Goal: Answer question/provide support

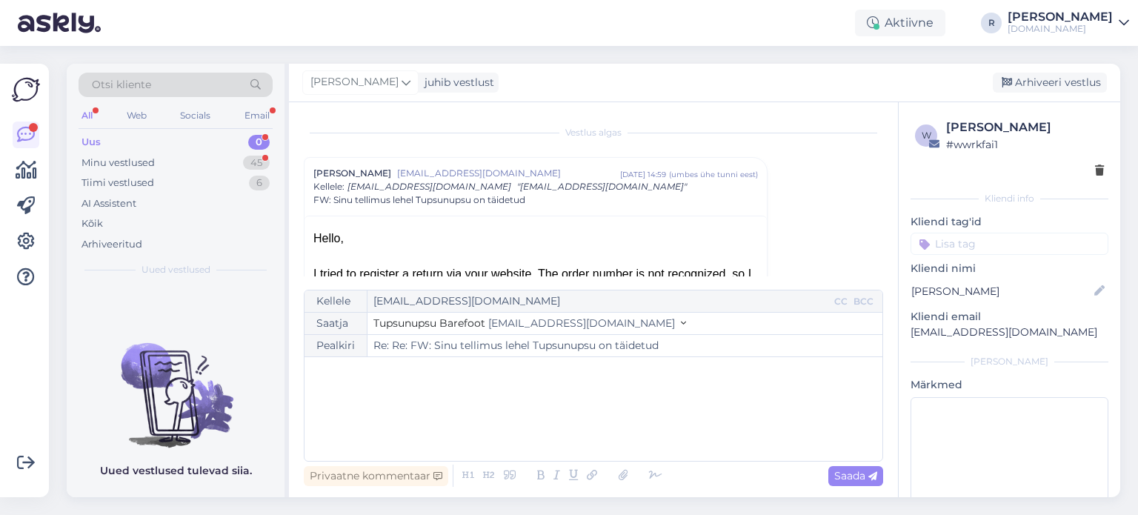
click at [247, 116] on div "Email" at bounding box center [257, 115] width 31 height 19
drag, startPoint x: 0, startPoint y: 0, endPoint x: 247, endPoint y: 116, distance: 273.1
click at [247, 116] on div "Email" at bounding box center [257, 115] width 31 height 19
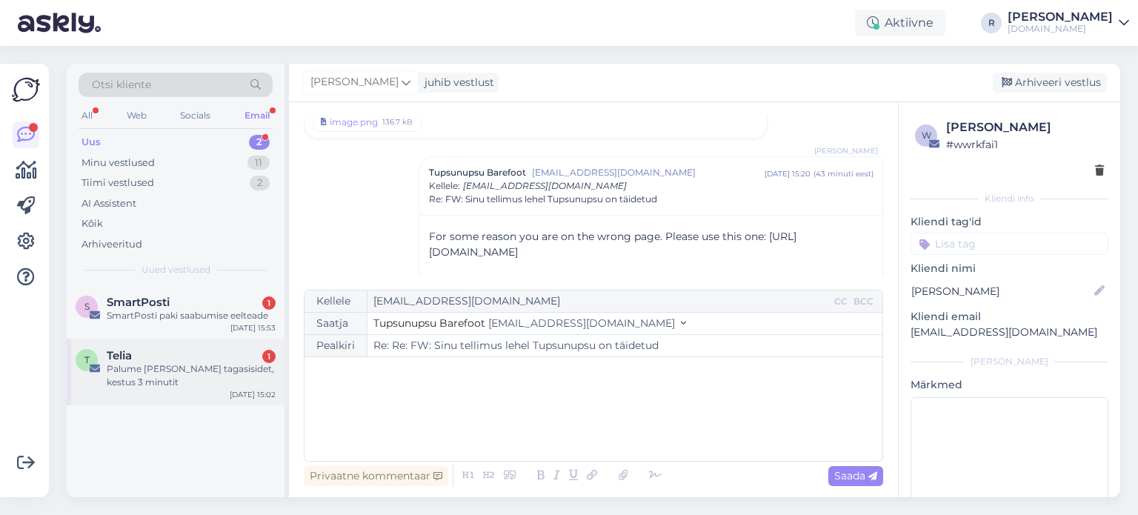
click at [125, 370] on div "Palume [PERSON_NAME] tagasisidet, kestus 3 minutit" at bounding box center [191, 375] width 169 height 27
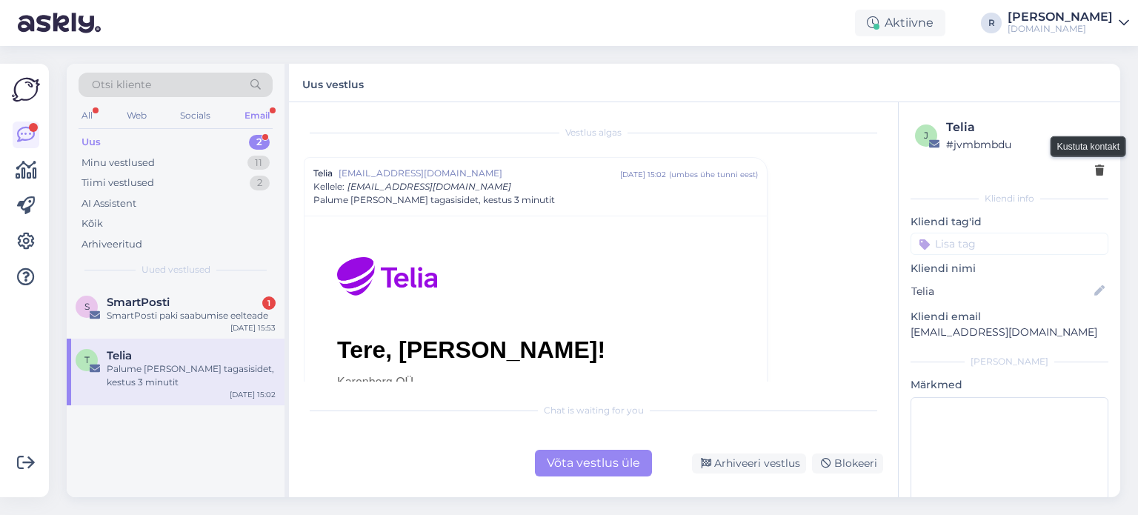
click at [1095, 170] on icon at bounding box center [1099, 171] width 9 height 10
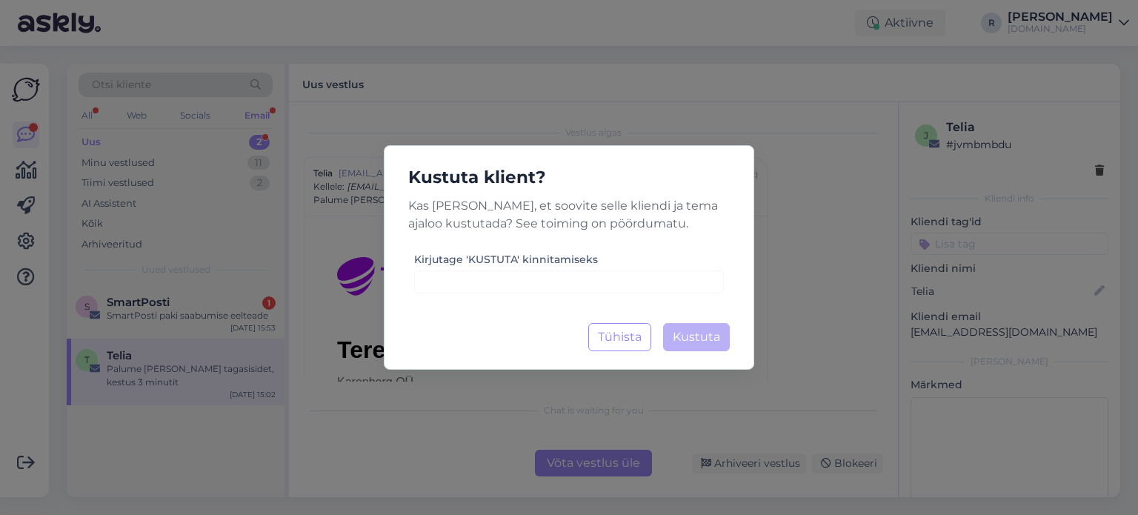
click at [688, 269] on div "Kirjutage 'KUSTUTA' kinnitamiseks" at bounding box center [569, 271] width 310 height 43
click at [679, 284] on input at bounding box center [569, 281] width 310 height 23
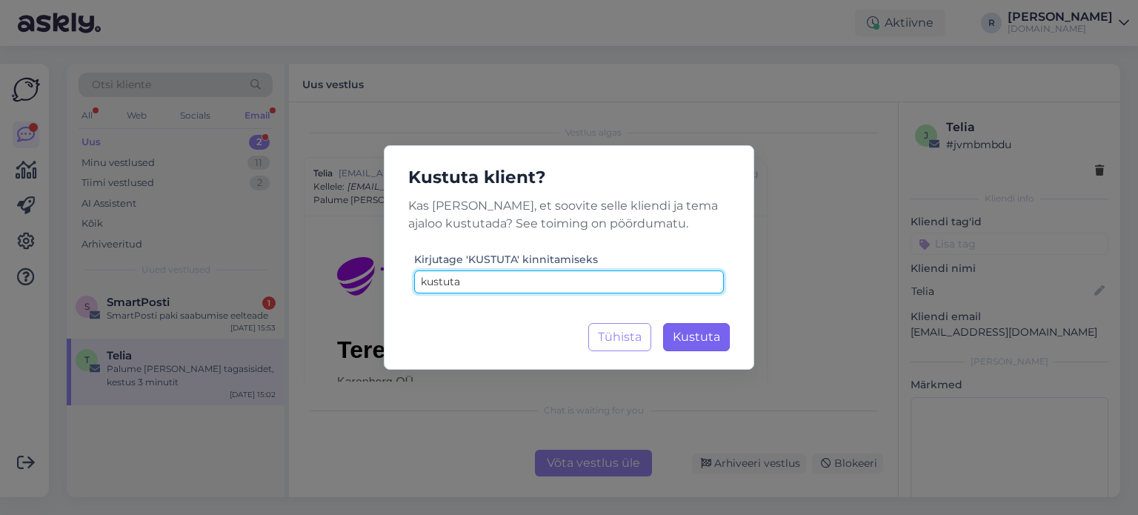
type input "kustuta"
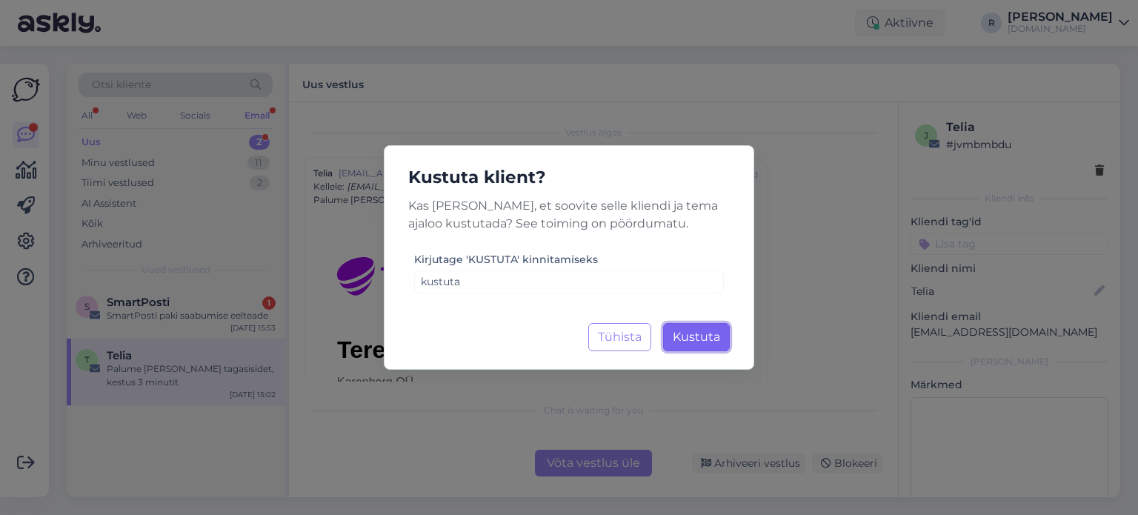
click at [711, 335] on span "Kustuta" at bounding box center [696, 337] width 47 height 14
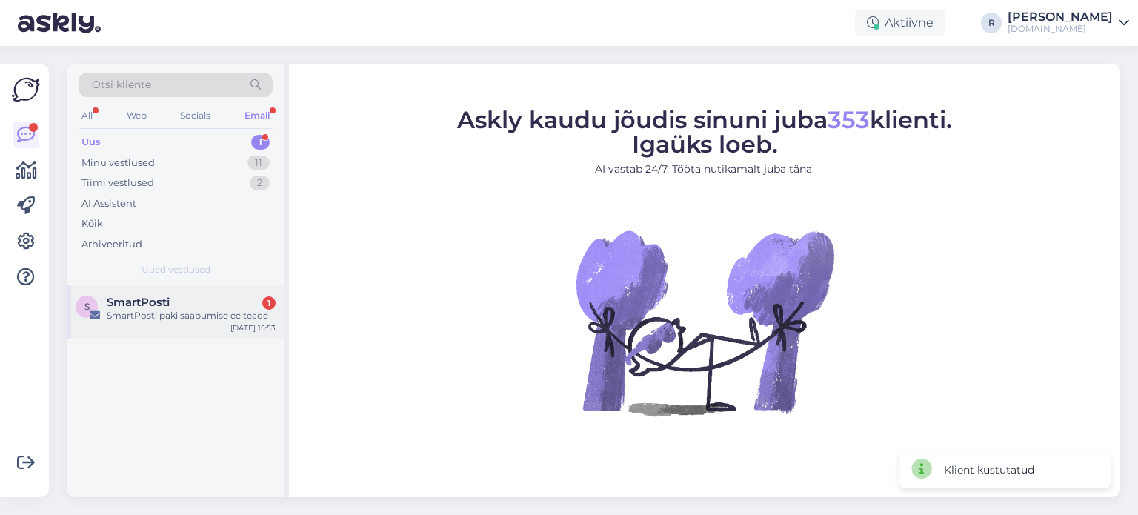
click at [169, 314] on div "SmartPosti paki saabumise eelteade" at bounding box center [191, 315] width 169 height 13
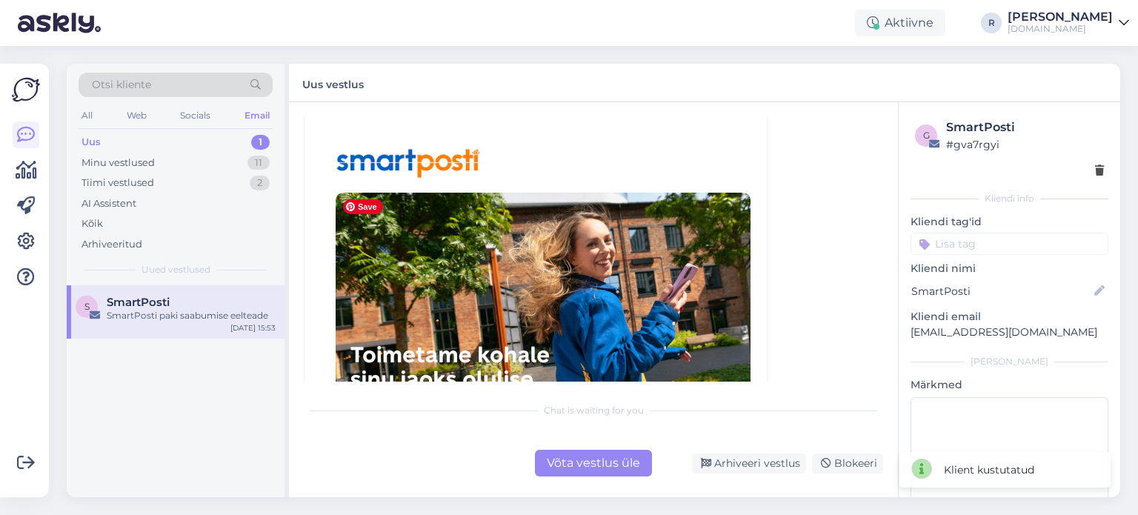
scroll to position [453, 0]
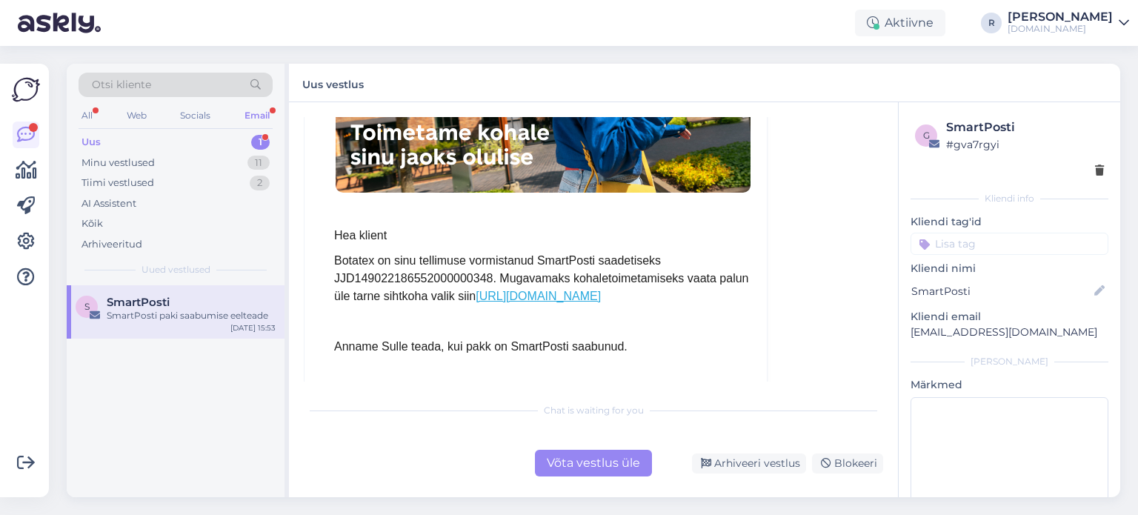
click at [250, 123] on div "Email" at bounding box center [257, 115] width 31 height 19
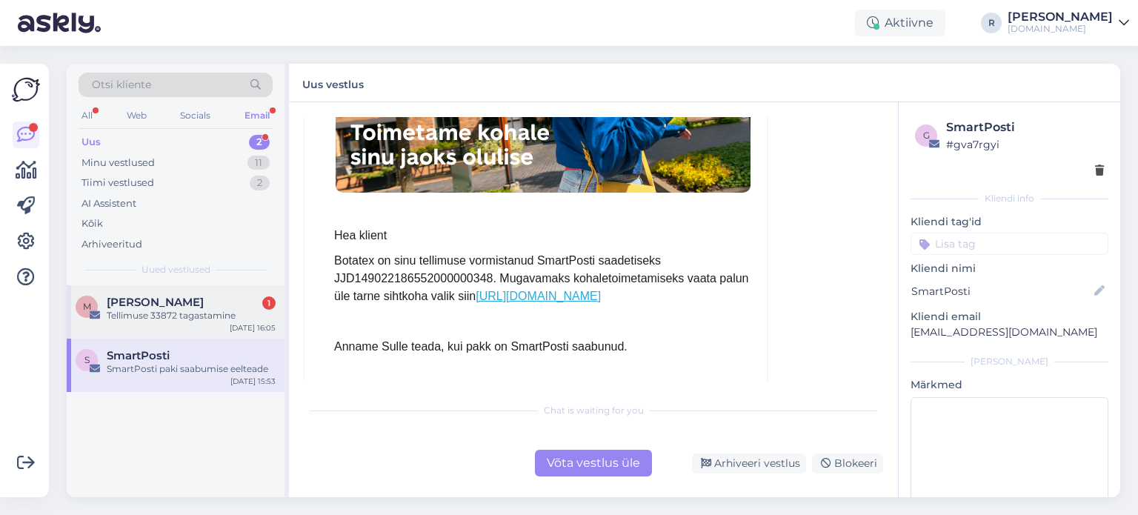
click at [136, 302] on span "[PERSON_NAME]" at bounding box center [155, 302] width 97 height 13
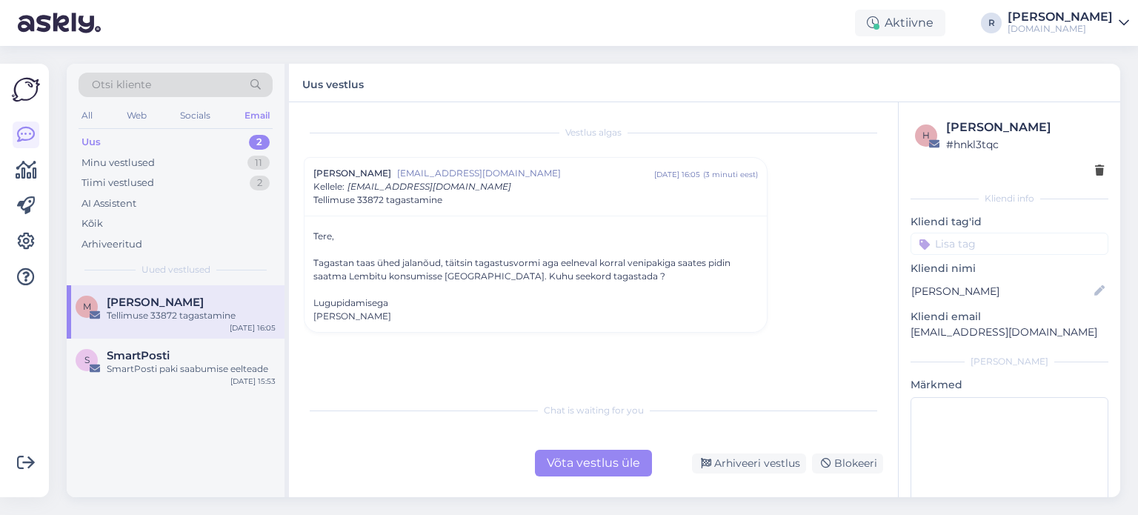
click at [589, 462] on div "Võta vestlus üle" at bounding box center [593, 463] width 117 height 27
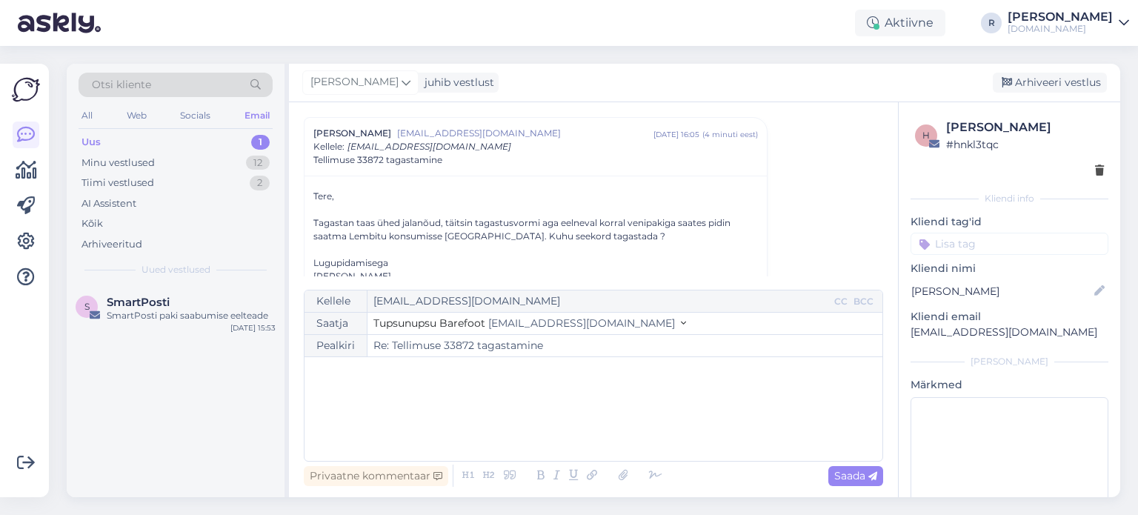
click at [421, 404] on div "﻿" at bounding box center [593, 408] width 563 height 89
click at [451, 351] on input "Re: Tellimuse 33872 tagastamine" at bounding box center [624, 345] width 515 height 21
click at [388, 406] on p "Kas tellisite" at bounding box center [593, 404] width 563 height 16
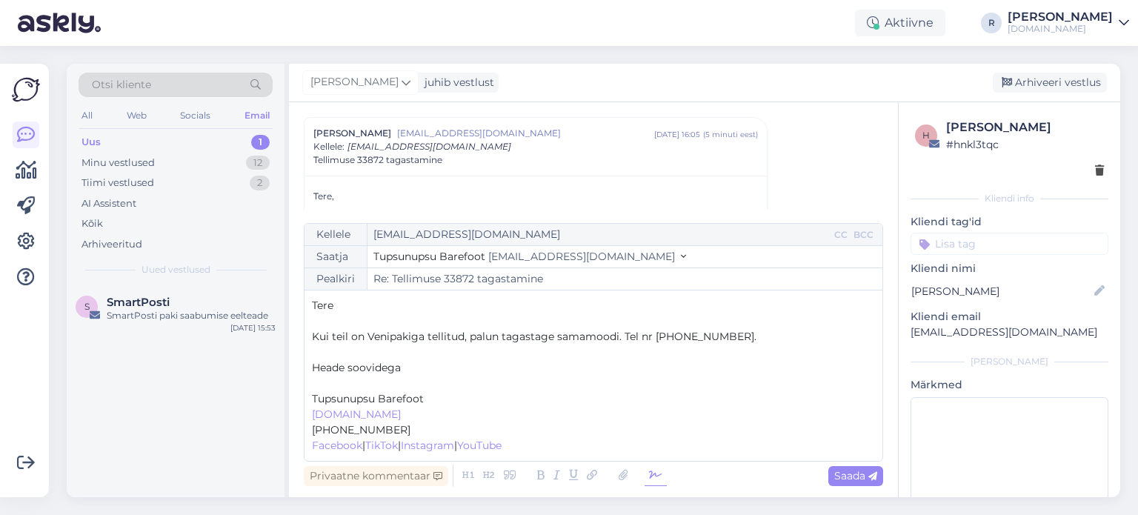
click at [661, 474] on icon at bounding box center [656, 475] width 22 height 21
click at [350, 382] on p "﻿" at bounding box center [593, 384] width 563 height 16
click at [854, 479] on span "Saada" at bounding box center [855, 475] width 43 height 13
type input "Re: Tellimuse 33872 tagastamine"
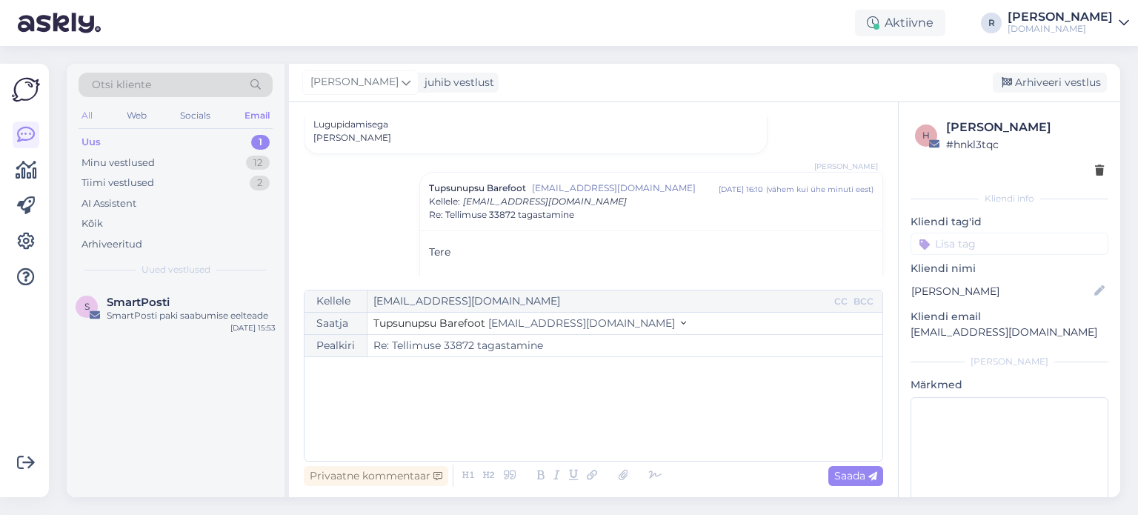
click at [81, 113] on div "All" at bounding box center [87, 115] width 17 height 19
click at [103, 222] on div "Kõik" at bounding box center [176, 223] width 194 height 21
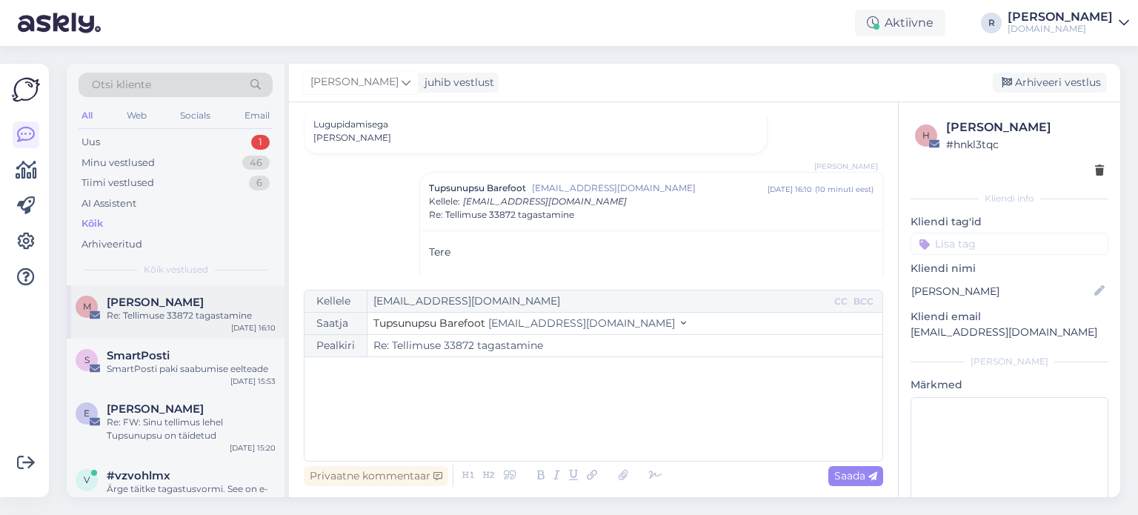
click at [168, 313] on div "Re: Tellimuse 33872 tagastamine" at bounding box center [191, 315] width 169 height 13
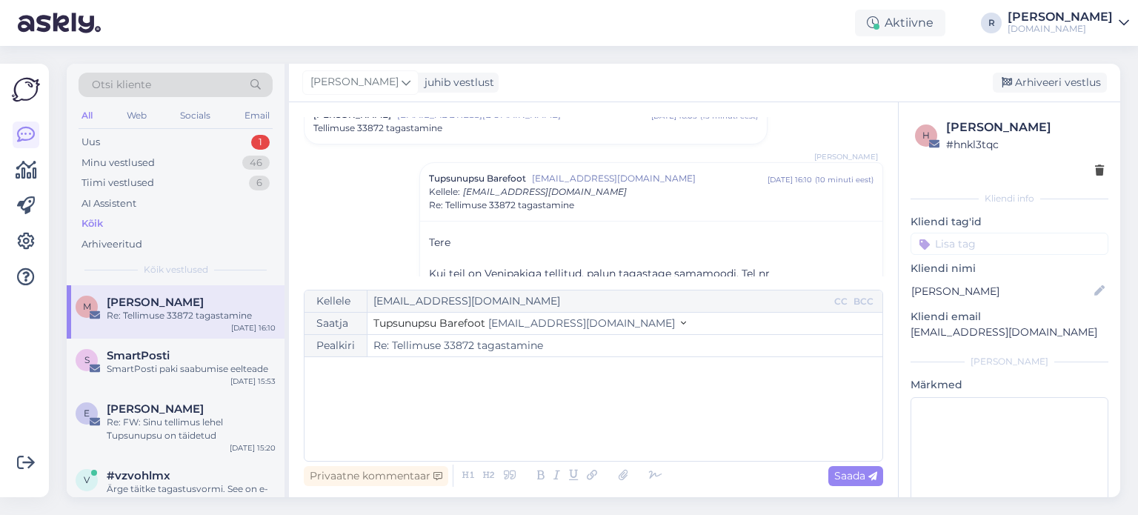
scroll to position [0, 0]
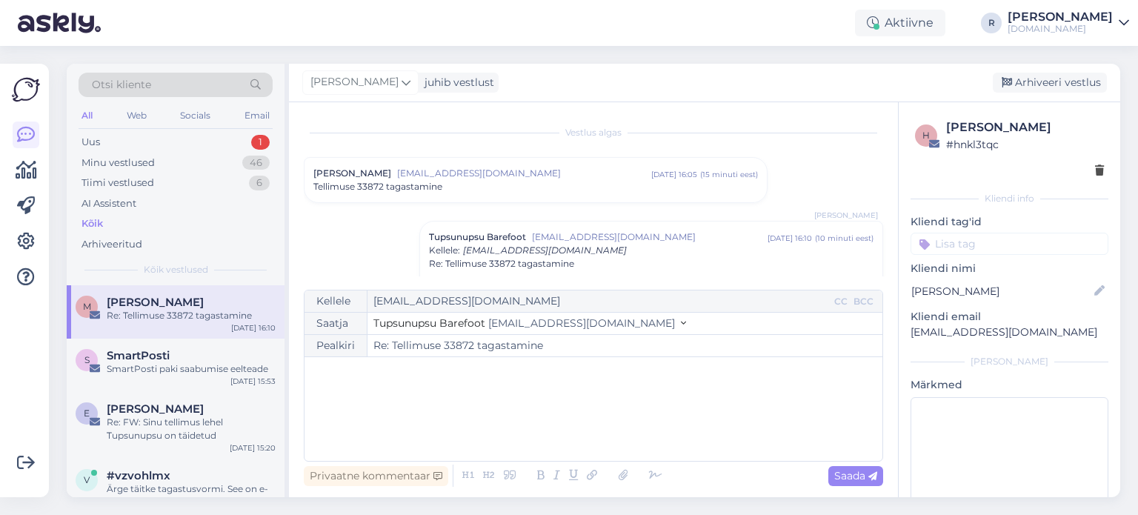
click at [577, 184] on div "Tellimuse 33872 tagastamine" at bounding box center [535, 186] width 445 height 13
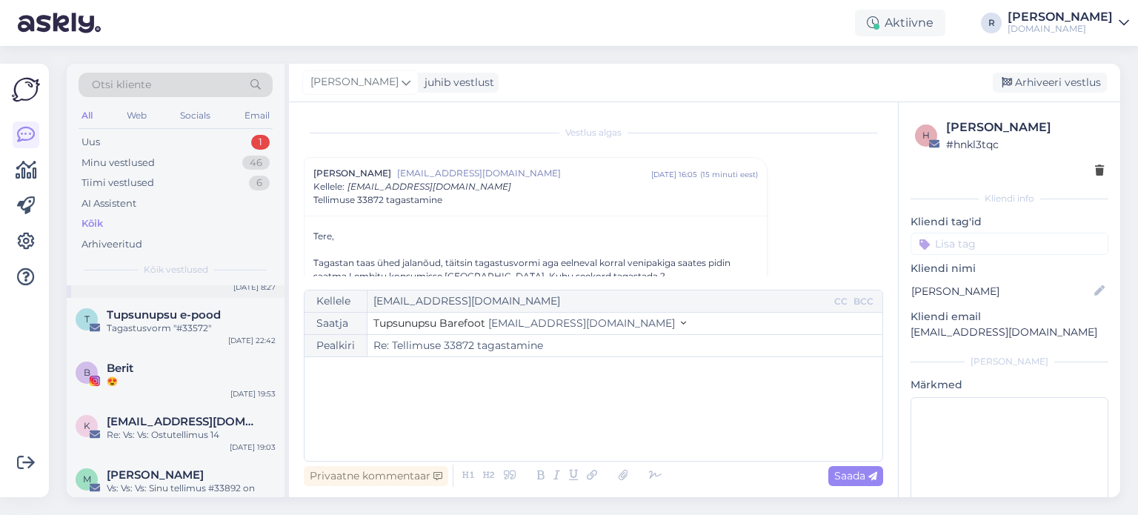
scroll to position [889, 0]
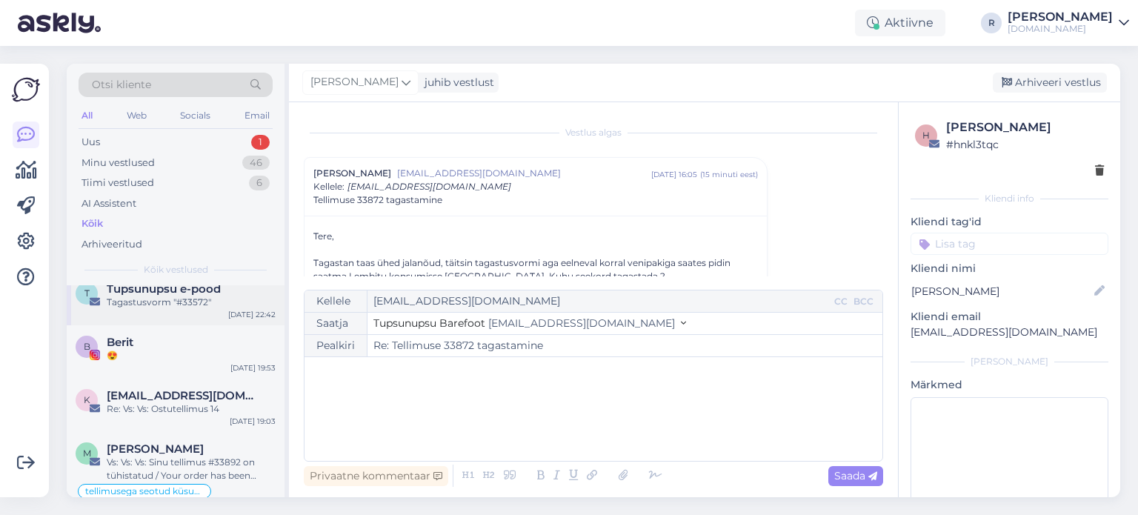
click at [193, 304] on div "Tagastusvorm "#33572"" at bounding box center [191, 302] width 169 height 13
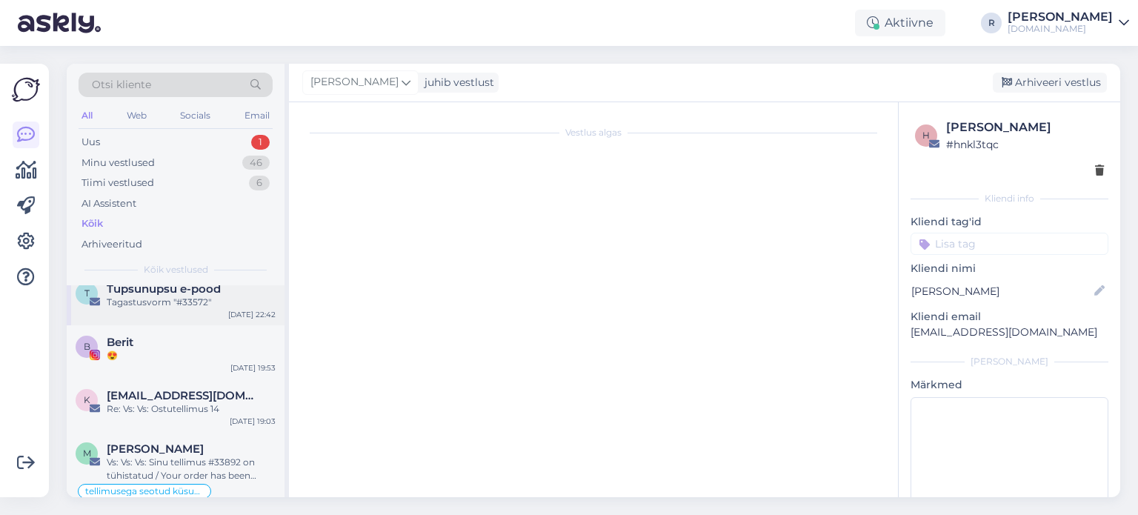
scroll to position [1762, 0]
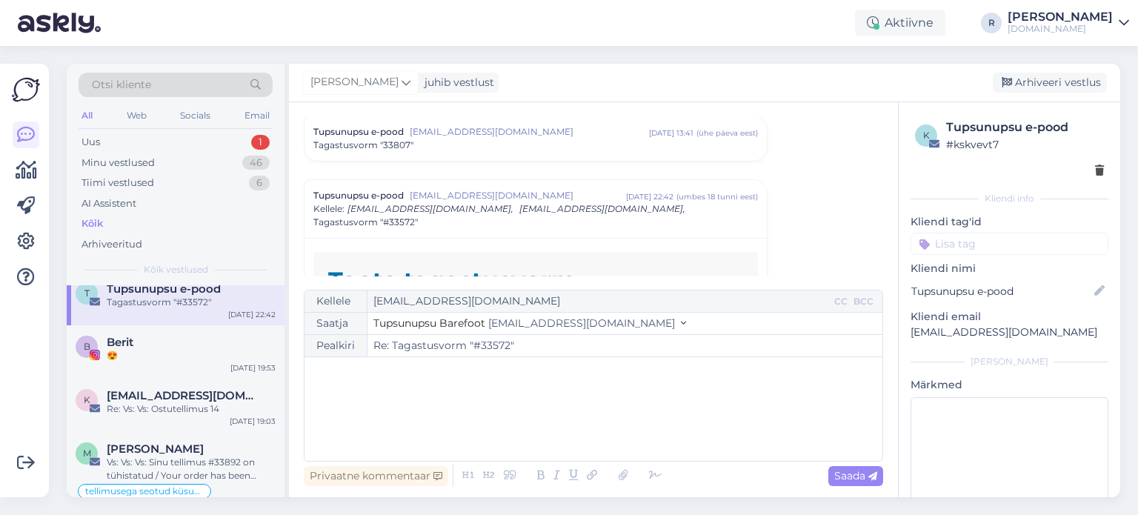
type input "Re: Tagastusvorm "33778""
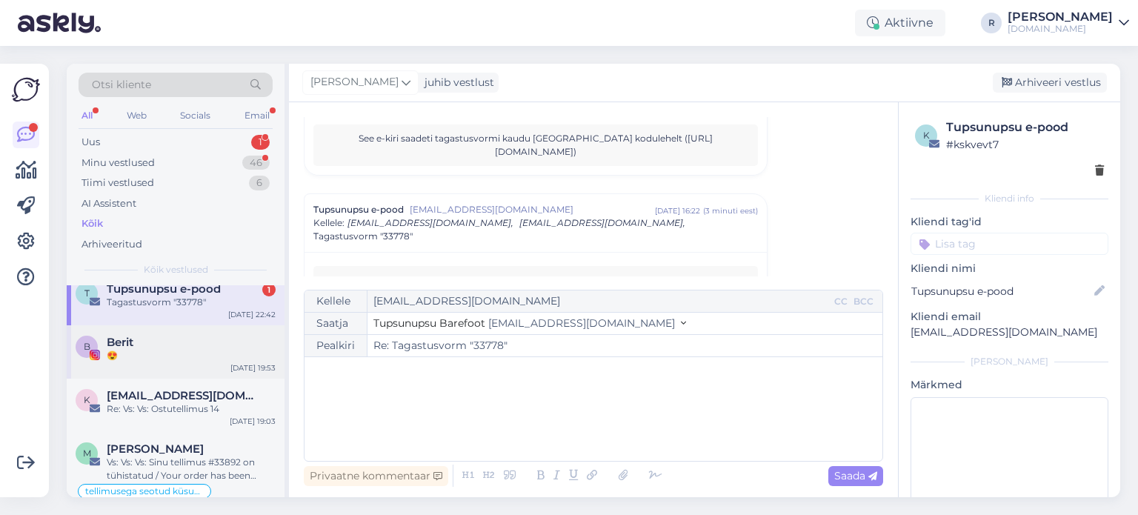
click at [156, 358] on div "😍" at bounding box center [191, 355] width 169 height 13
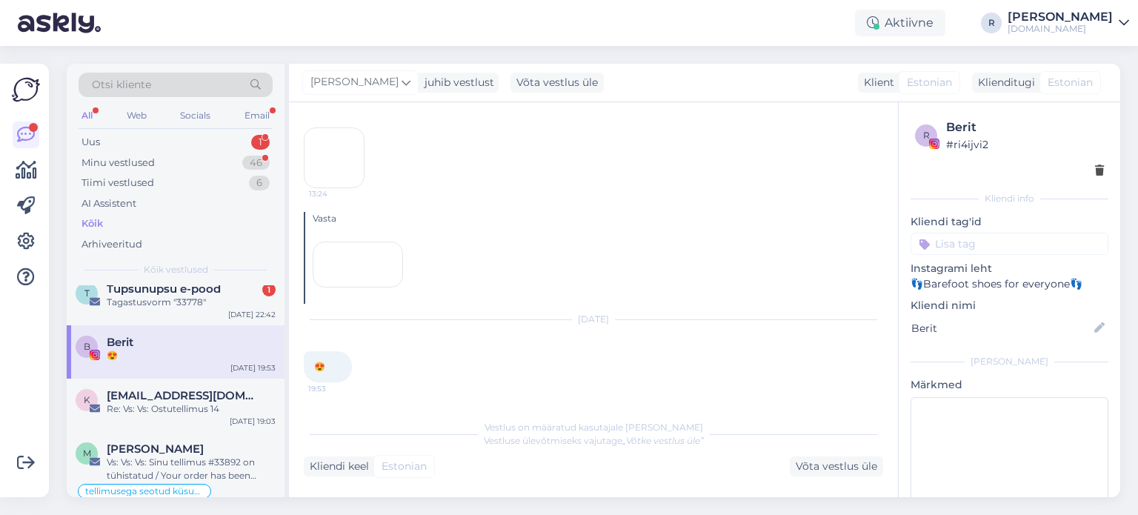
scroll to position [1416, 0]
click at [170, 456] on div "Vs: Vs: Vs: Sinu tellimus #33892 on tühistatud / Your order has been cancelled" at bounding box center [191, 469] width 169 height 27
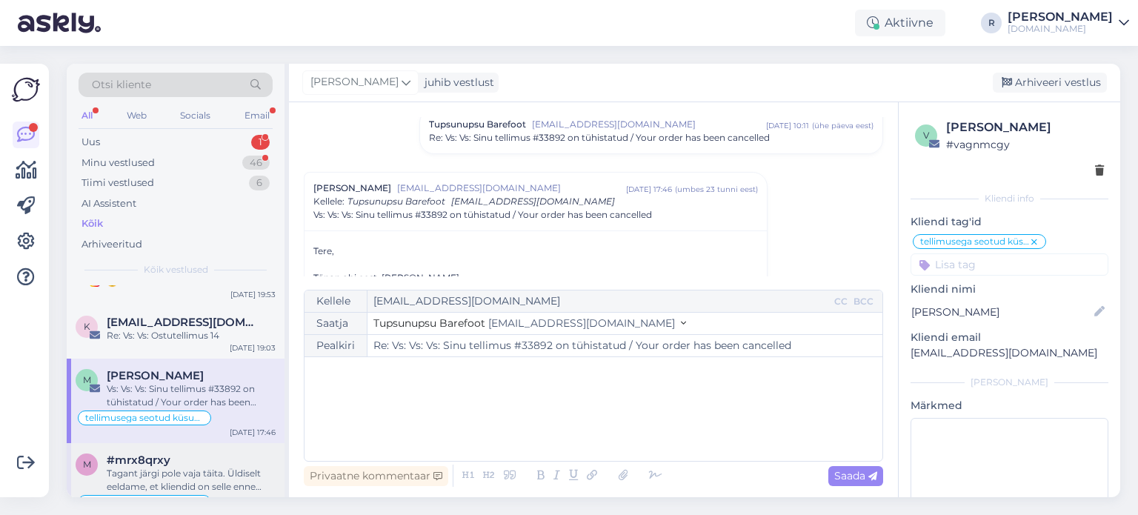
scroll to position [963, 0]
click at [159, 459] on span "#mrx8qrxy" at bounding box center [139, 459] width 64 height 13
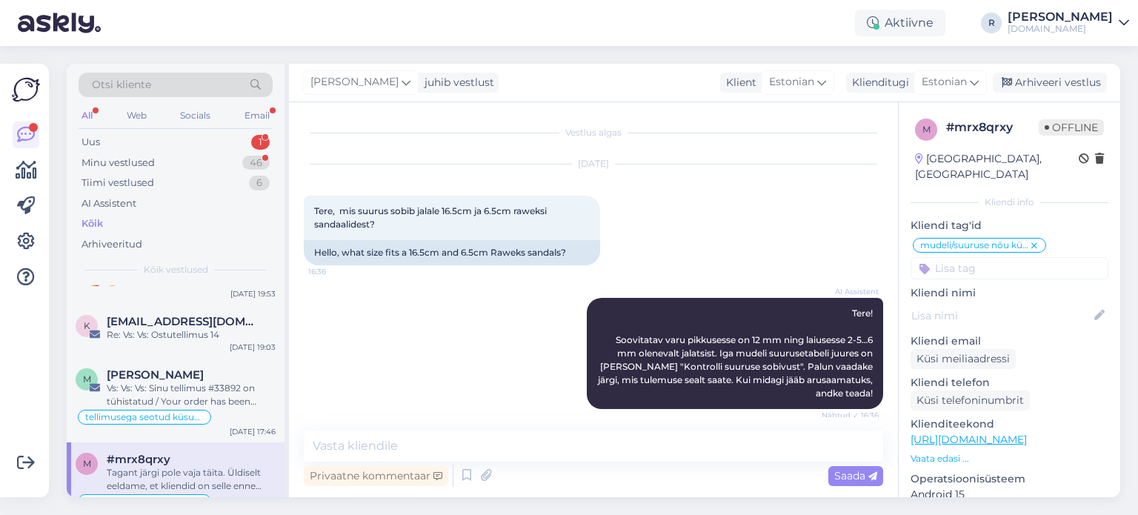
scroll to position [2249, 0]
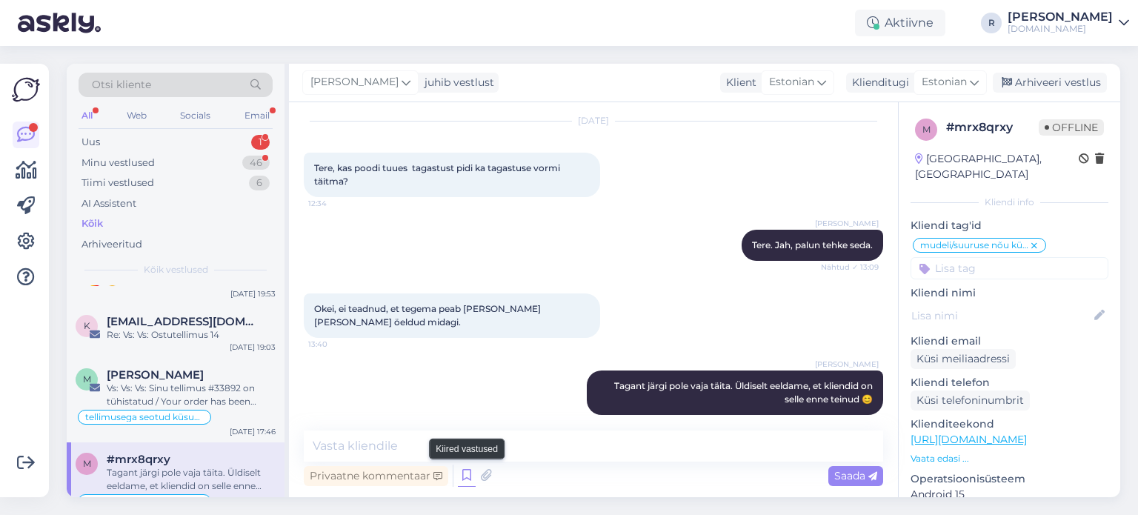
click at [462, 479] on icon at bounding box center [467, 476] width 18 height 22
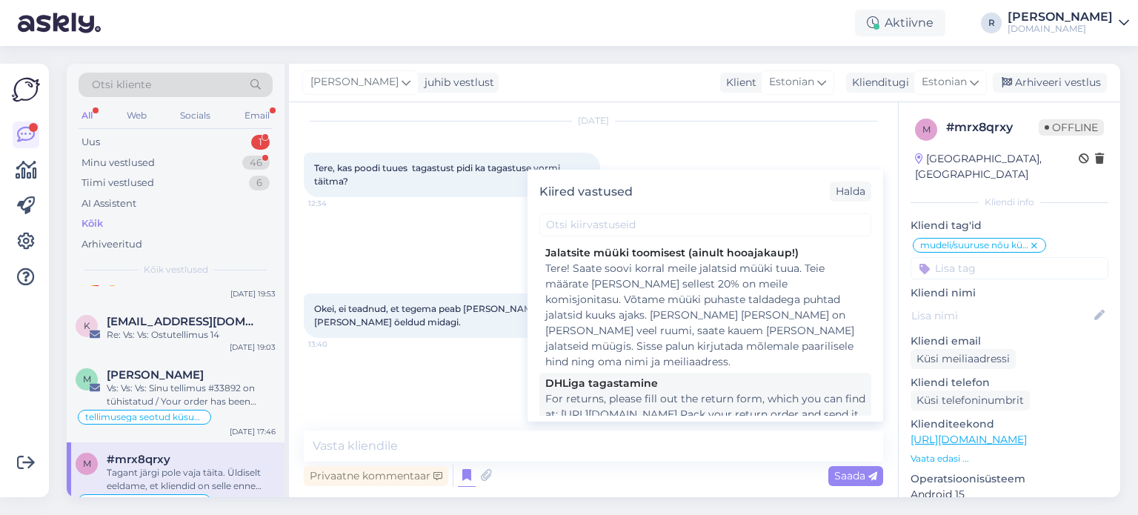
click at [614, 376] on div "DHLiga tagastamine" at bounding box center [705, 384] width 320 height 16
type textarea "For returns, please fill out the return form, which you can find at: [URL][DOMA…"
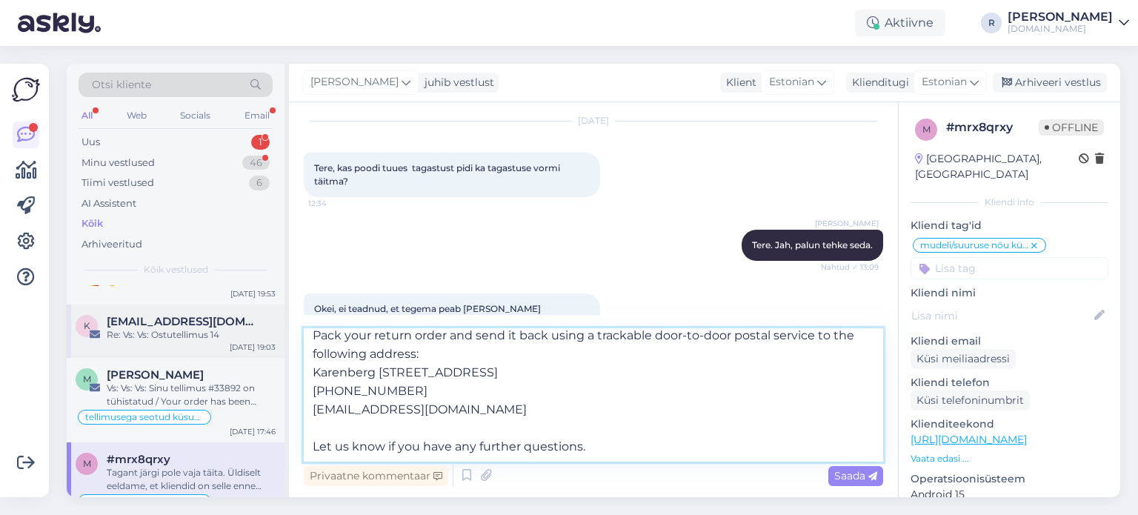
scroll to position [0, 0]
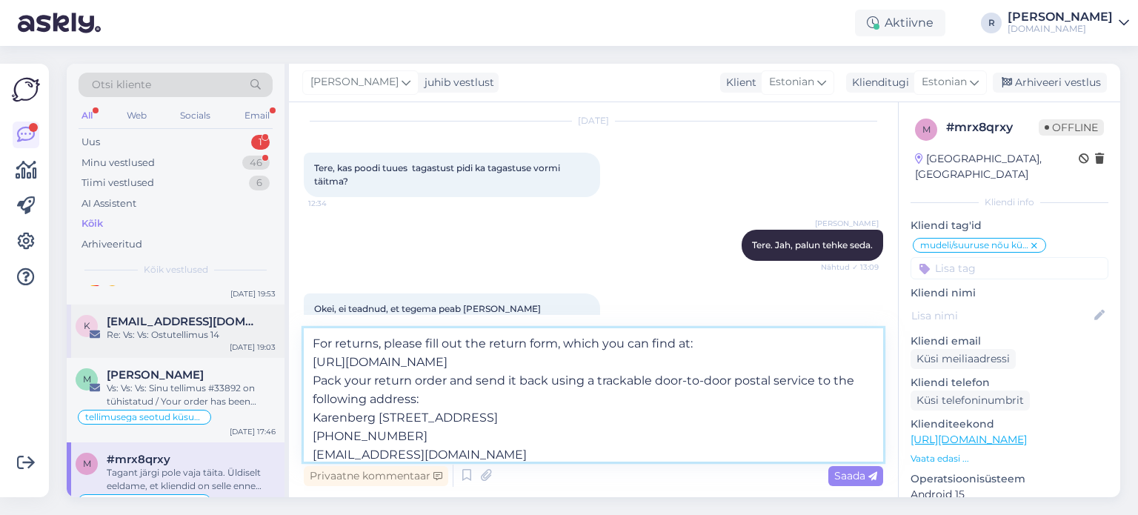
drag, startPoint x: 625, startPoint y: 448, endPoint x: 252, endPoint y: 306, distance: 398.9
click at [252, 306] on div "Otsi kliente All Web Socials Email Uus 1 Minu vestlused 46 Tiimi vestlused 6 AI…" at bounding box center [593, 280] width 1053 height 433
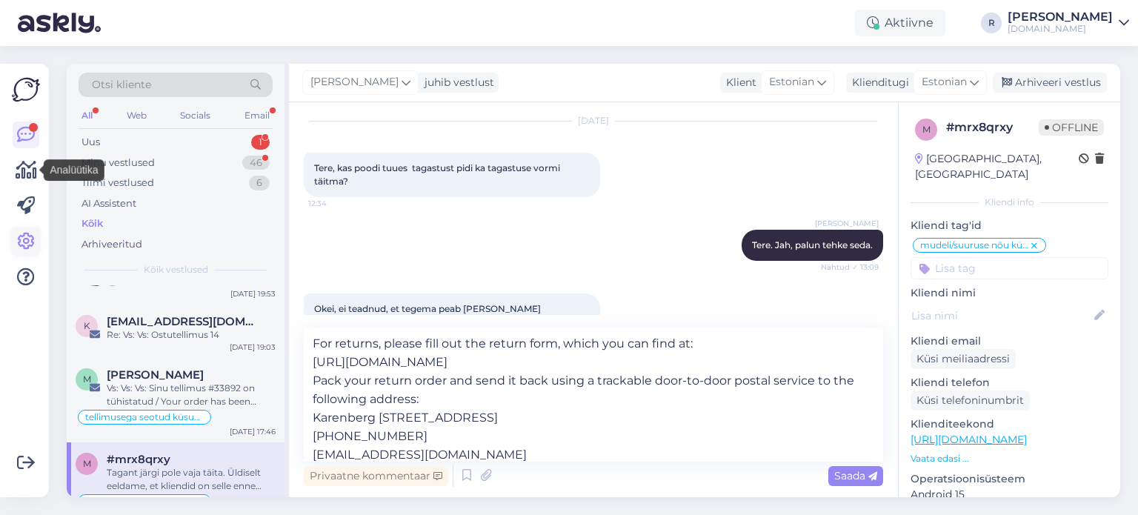
click at [27, 239] on icon at bounding box center [26, 242] width 18 height 18
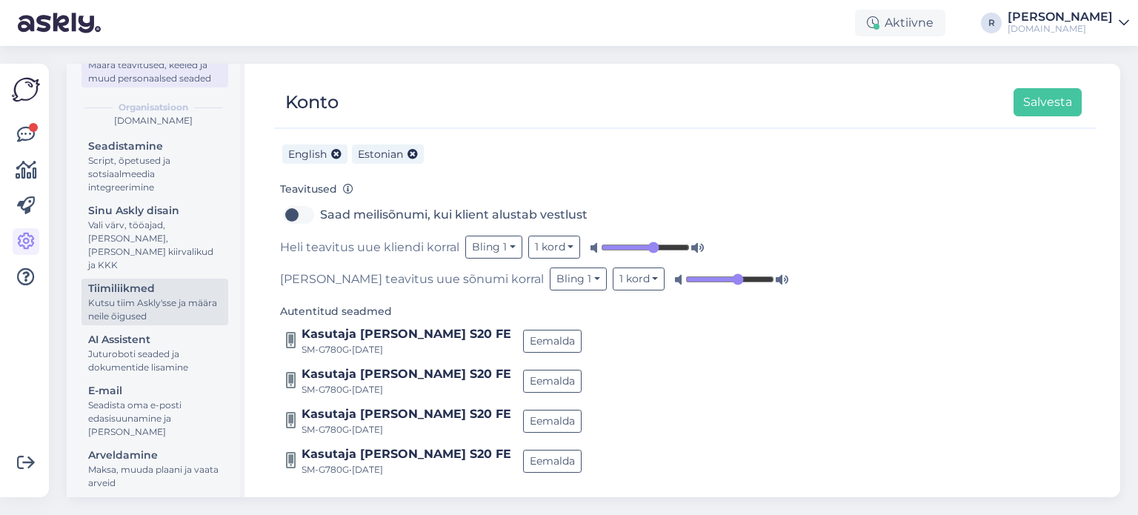
scroll to position [121, 0]
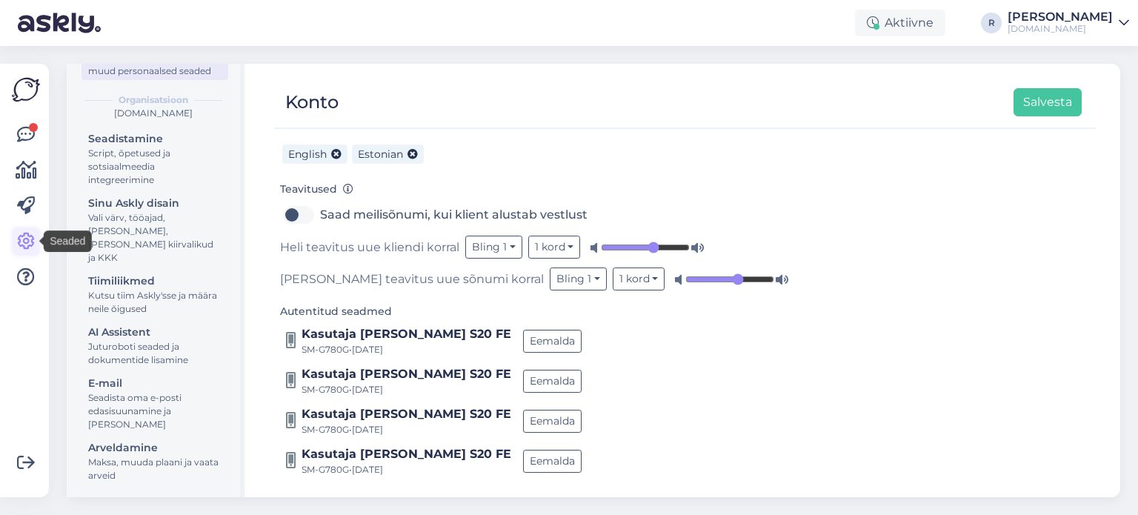
click at [33, 250] on icon at bounding box center [26, 242] width 18 height 18
click at [30, 126] on div at bounding box center [33, 127] width 9 height 9
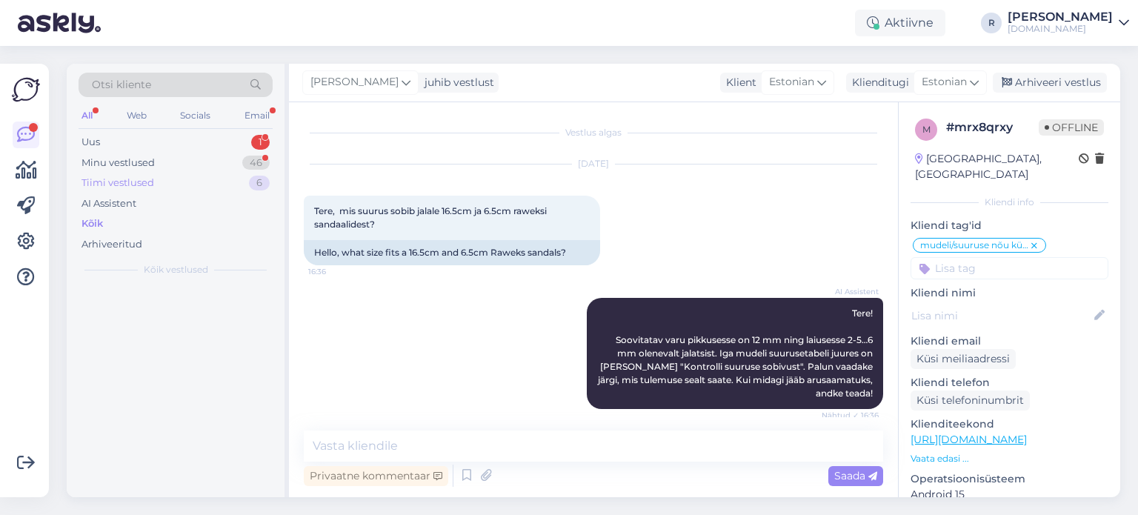
scroll to position [2249, 0]
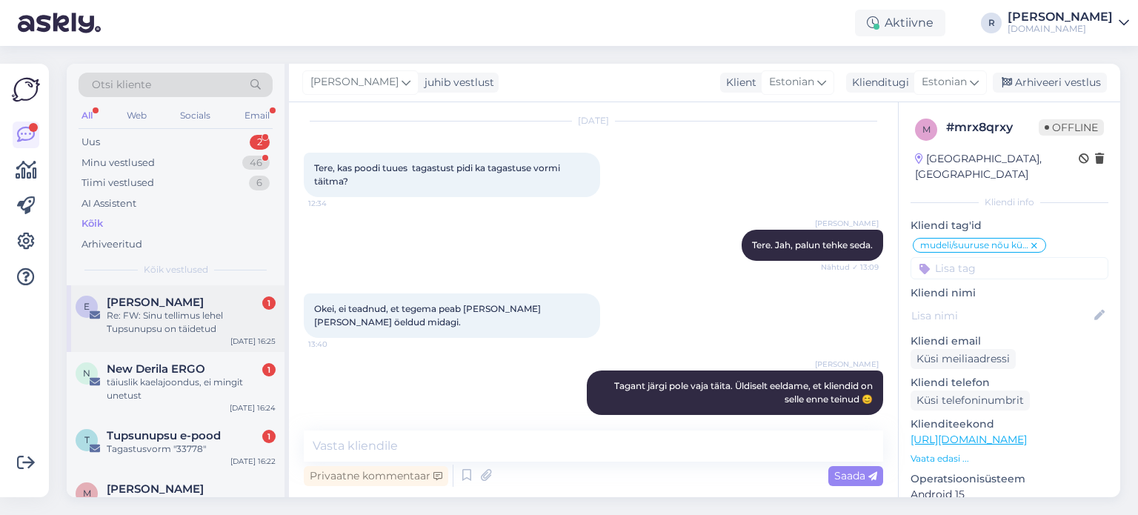
click at [195, 318] on div "Re: FW: Sinu tellimus lehel Tupsunupsu on täidetud" at bounding box center [191, 322] width 169 height 27
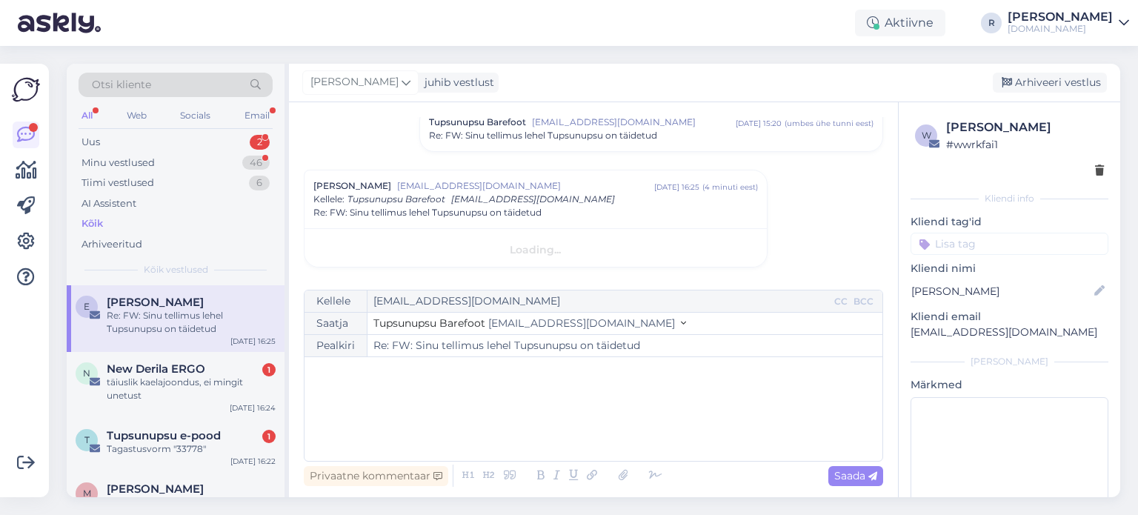
scroll to position [302, 0]
click at [415, 387] on div "﻿" at bounding box center [593, 408] width 563 height 89
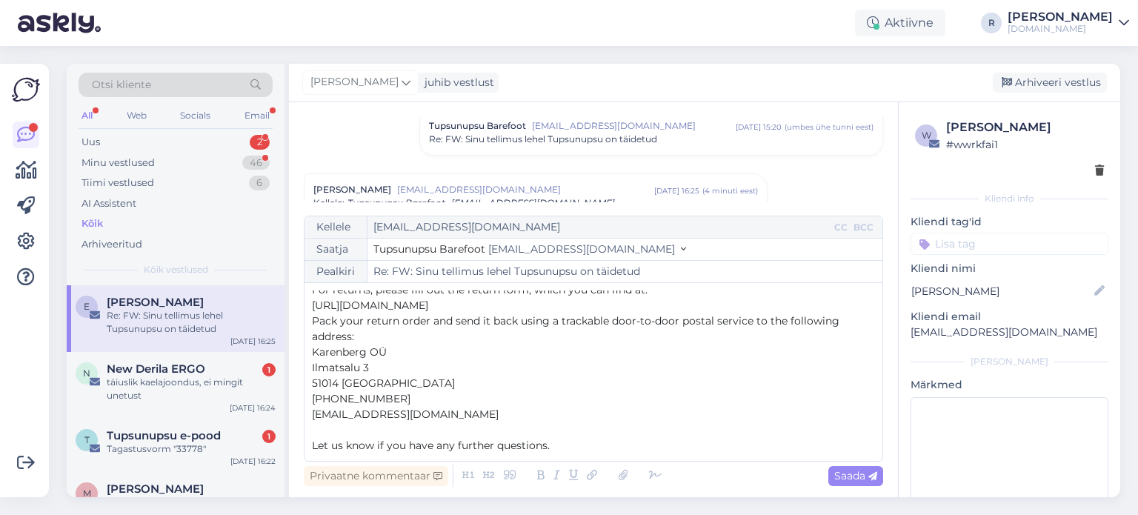
scroll to position [0, 0]
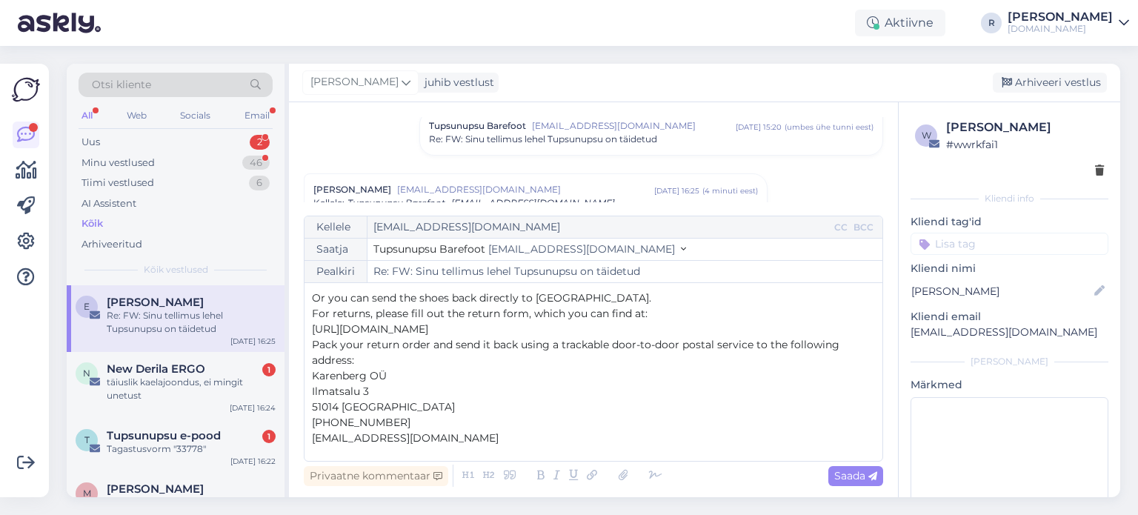
drag, startPoint x: 495, startPoint y: 333, endPoint x: 310, endPoint y: 314, distance: 185.5
click at [310, 314] on div "Kellele [EMAIL_ADDRESS][DOMAIN_NAME] CC BCC Saatja Tupsunupsu Barefoot [EMAIL_A…" at bounding box center [593, 339] width 579 height 246
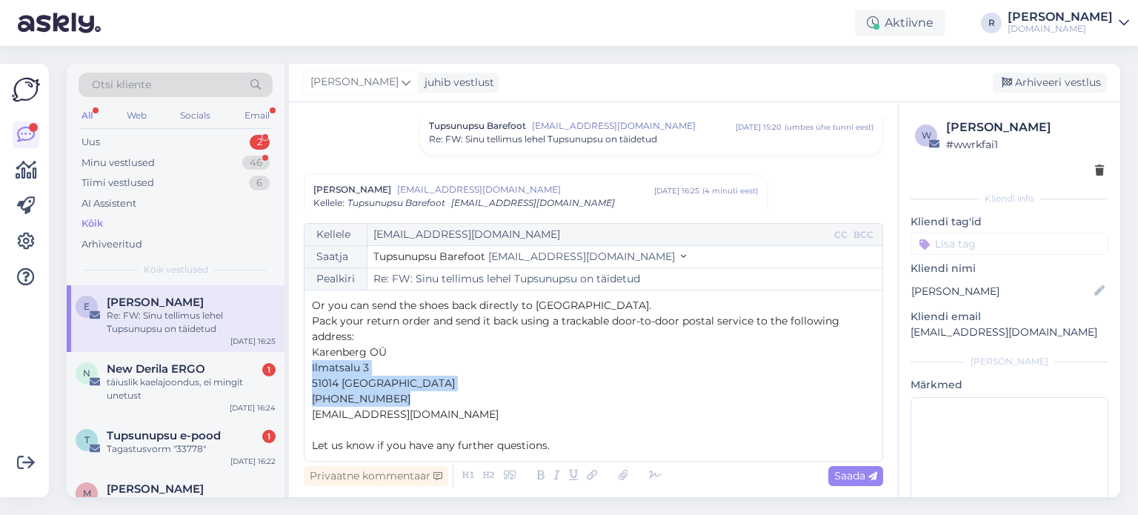
drag, startPoint x: 392, startPoint y: 399, endPoint x: 309, endPoint y: 367, distance: 88.9
click at [309, 367] on div "Kellele [EMAIL_ADDRESS][DOMAIN_NAME] CC BCC Saatja Tupsunupsu Barefoot [EMAIL_A…" at bounding box center [593, 342] width 579 height 239
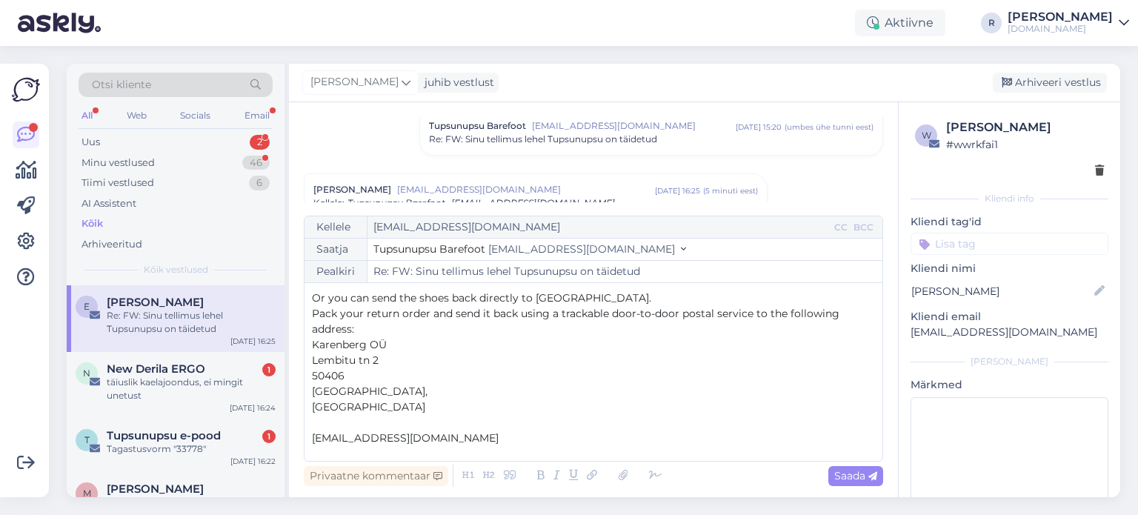
click at [345, 390] on p "[GEOGRAPHIC_DATA]," at bounding box center [593, 392] width 563 height 16
click at [355, 408] on p "[GEOGRAPHIC_DATA]" at bounding box center [593, 407] width 563 height 16
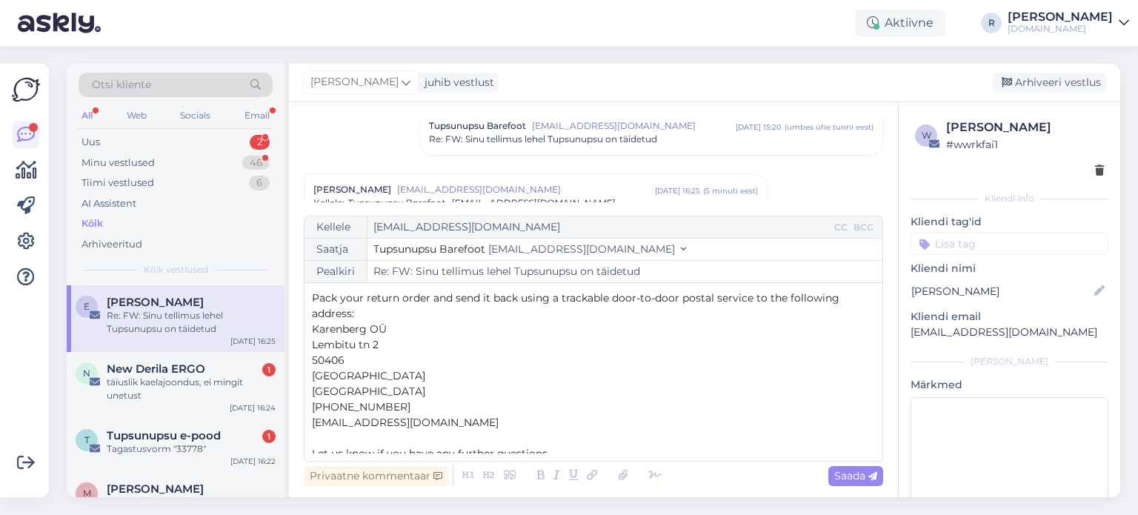
scroll to position [24, 0]
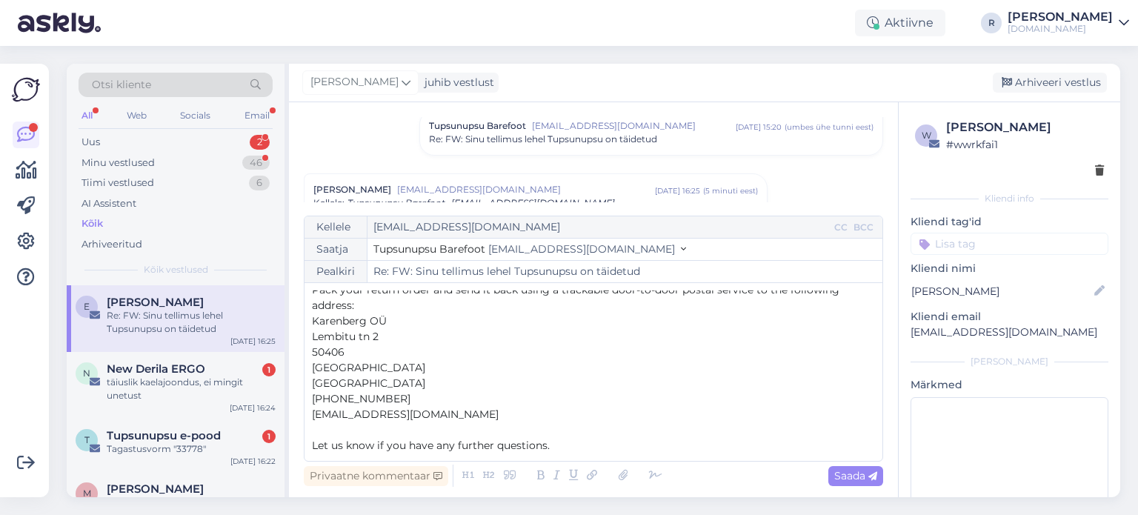
click at [578, 444] on p "Let us know if you have any further questions." at bounding box center [593, 446] width 563 height 16
click at [655, 479] on icon at bounding box center [656, 475] width 22 height 21
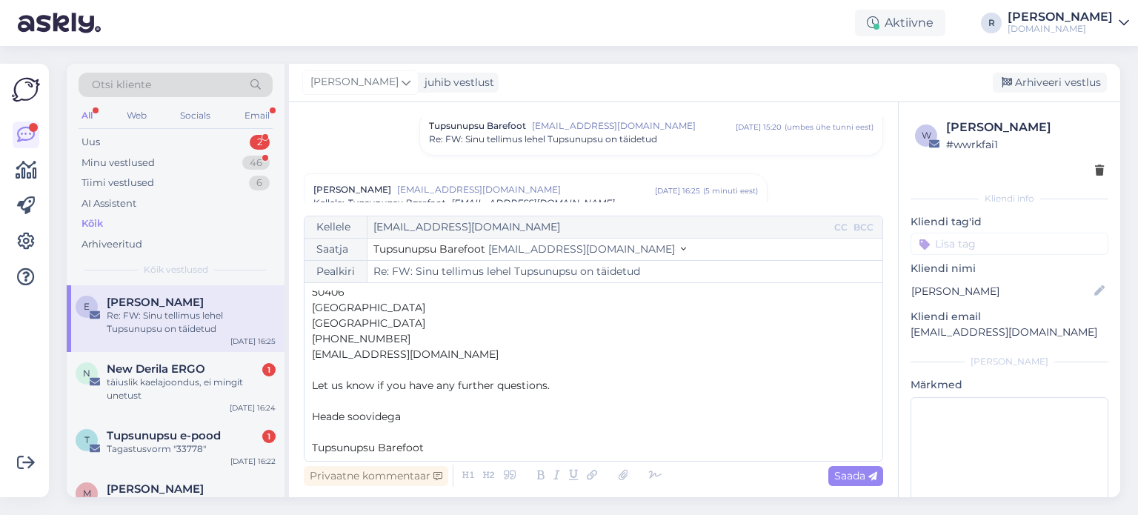
scroll to position [132, 0]
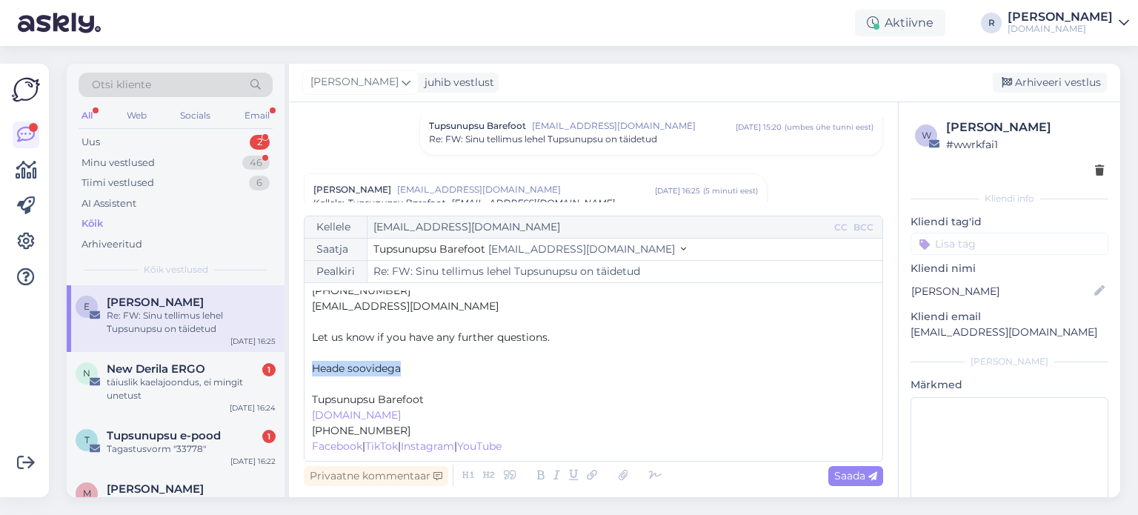
drag, startPoint x: 370, startPoint y: 375, endPoint x: 298, endPoint y: 374, distance: 71.9
click at [298, 374] on div "Vestlus algas [PERSON_NAME] [EMAIL_ADDRESS][DOMAIN_NAME] [DATE] 14:59 ( umbes 2…" at bounding box center [593, 299] width 609 height 395
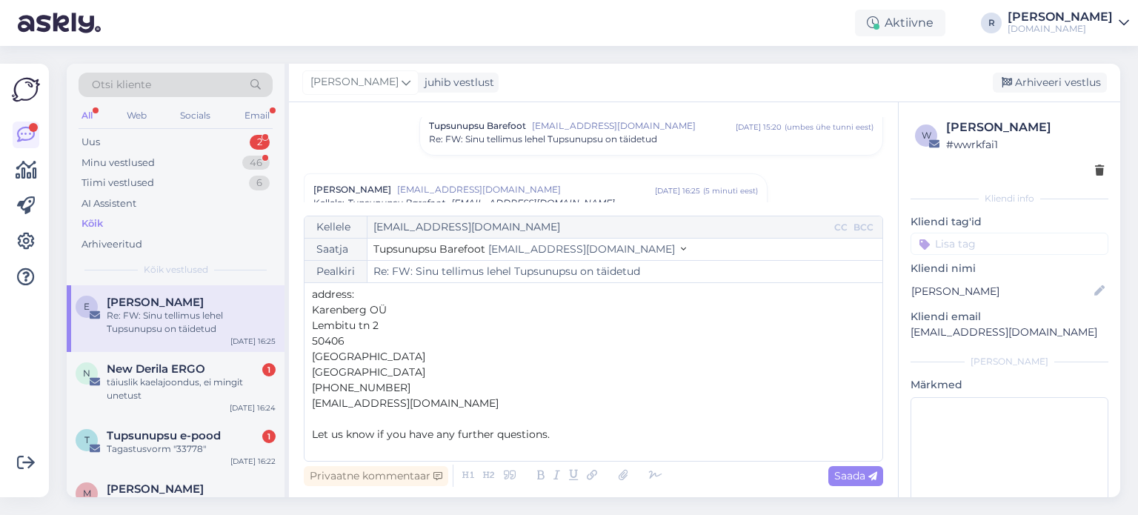
scroll to position [0, 0]
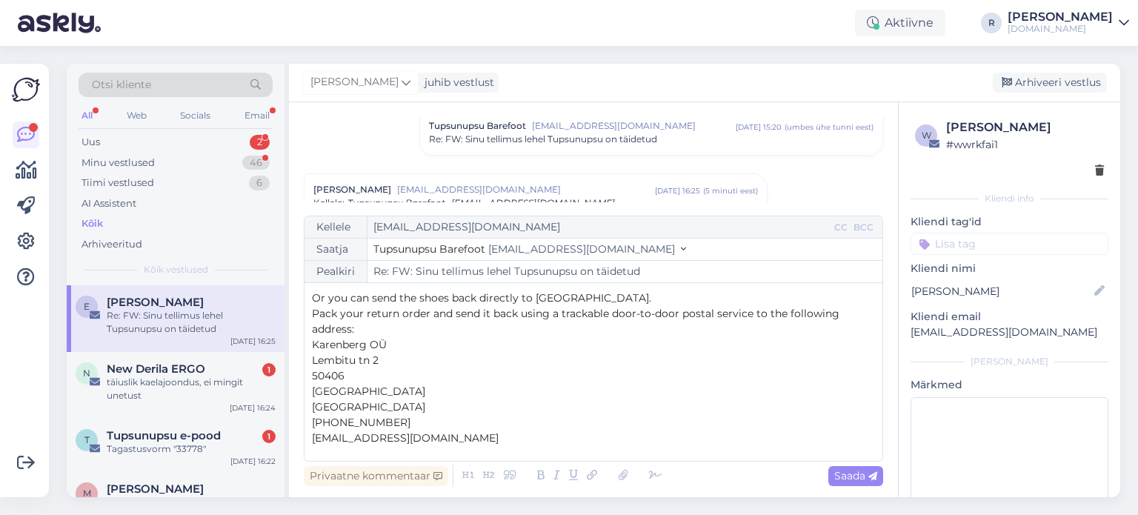
click at [371, 302] on span "Or you can send the shoes back directly to [GEOGRAPHIC_DATA]." at bounding box center [481, 297] width 339 height 13
click at [846, 479] on span "Saada" at bounding box center [855, 475] width 43 height 13
type input "Re: Re: FW: Sinu tellimus lehel Tupsunupsu on täidetud"
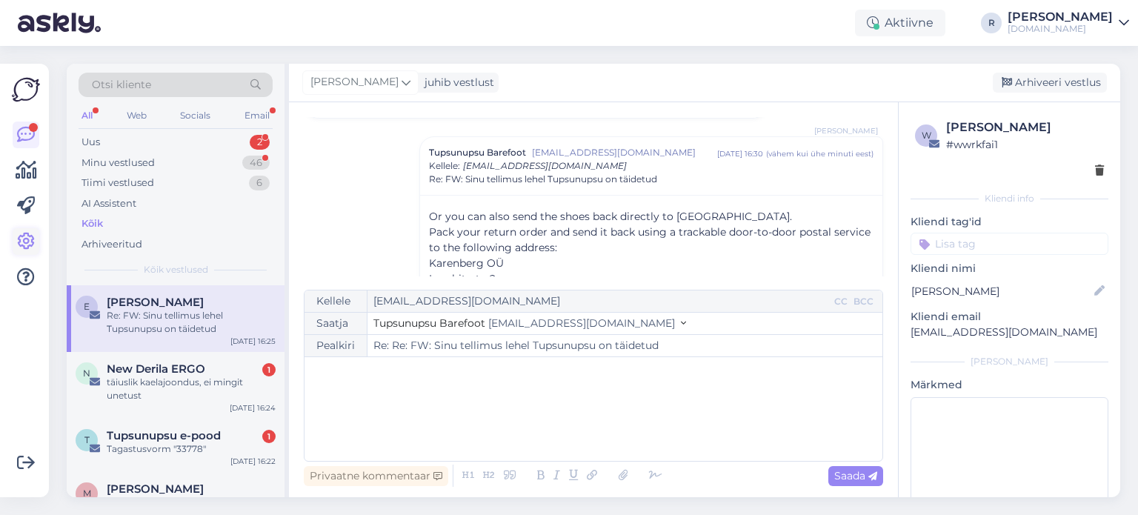
click at [24, 242] on icon at bounding box center [26, 242] width 18 height 18
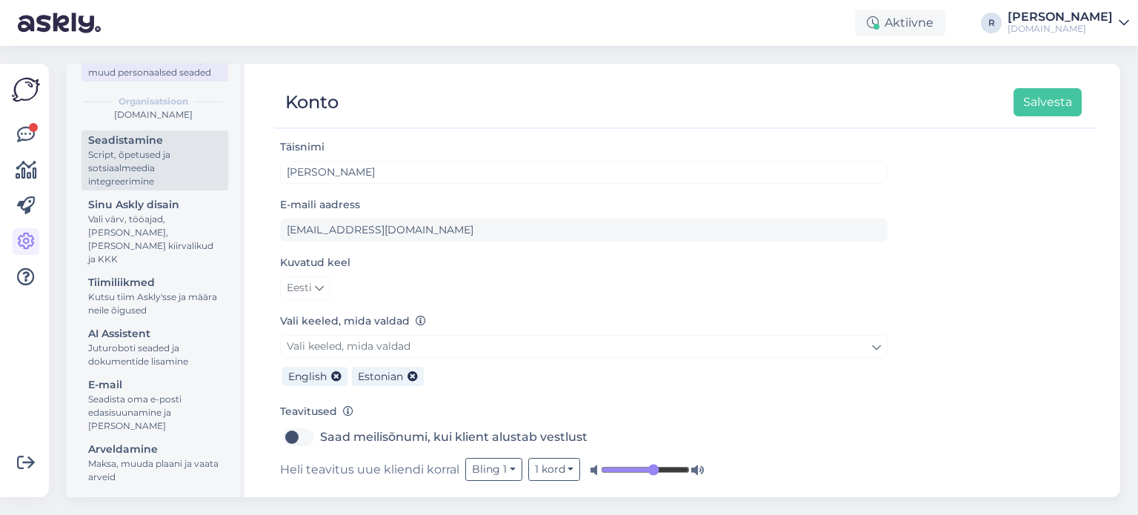
scroll to position [121, 0]
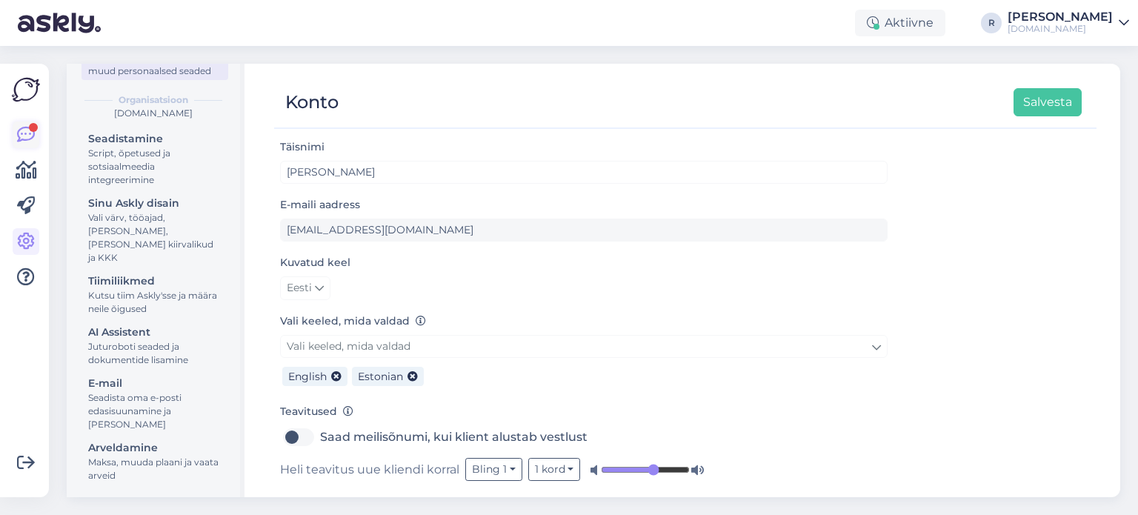
click at [24, 141] on icon at bounding box center [26, 135] width 18 height 18
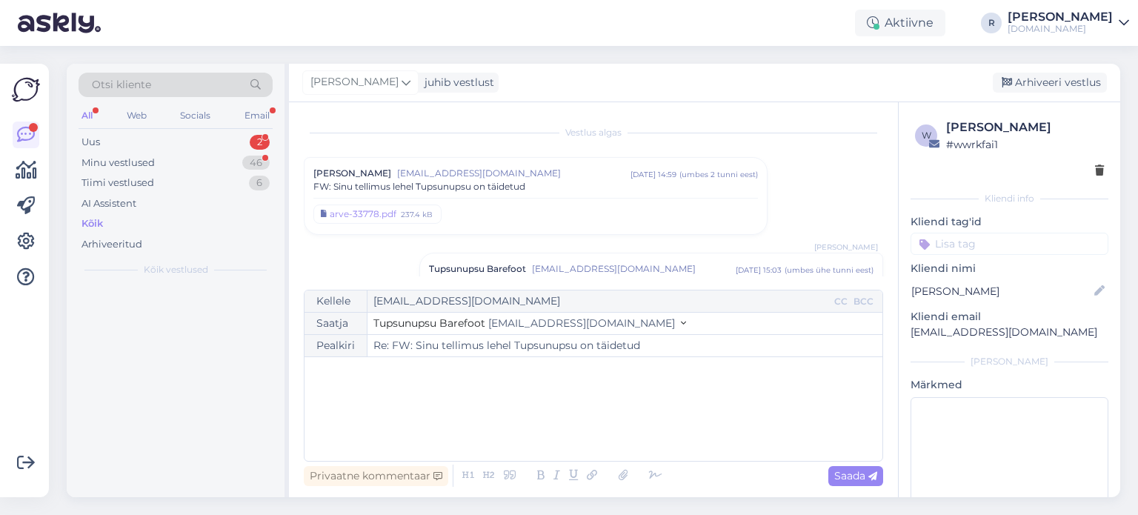
scroll to position [420, 0]
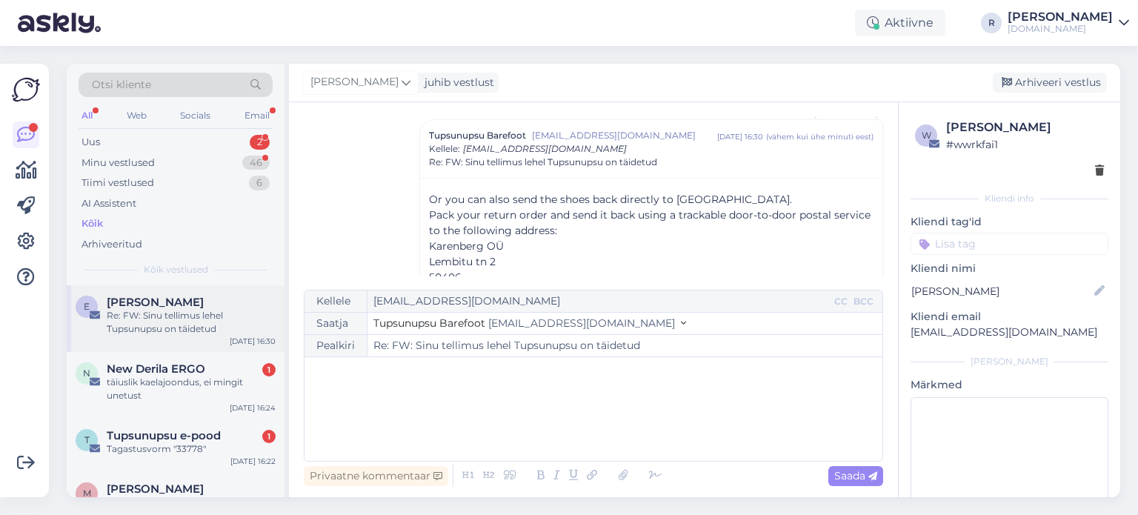
click at [169, 332] on div "Re: FW: Sinu tellimus lehel Tupsunupsu on täidetud" at bounding box center [191, 322] width 169 height 27
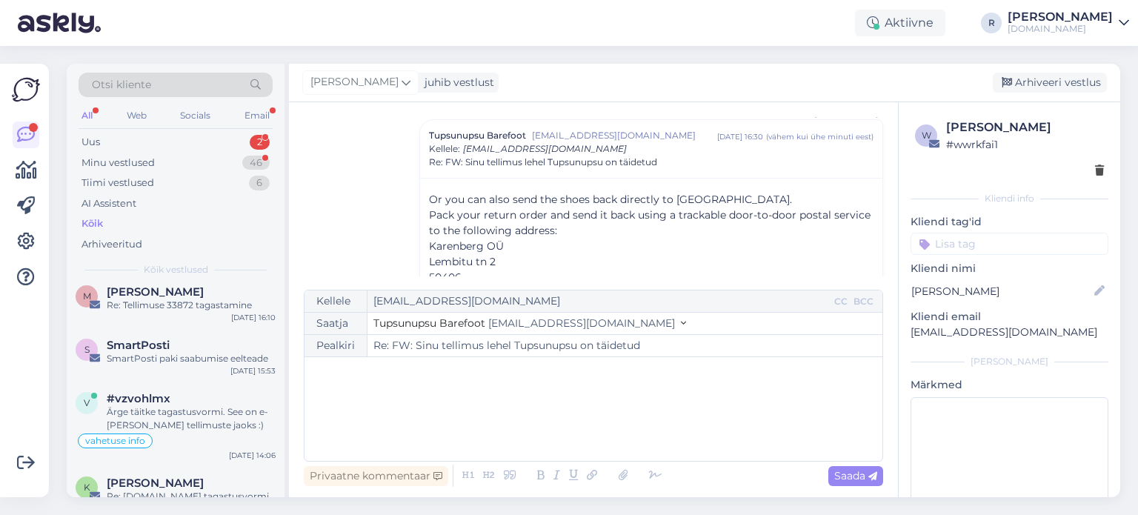
scroll to position [222, 0]
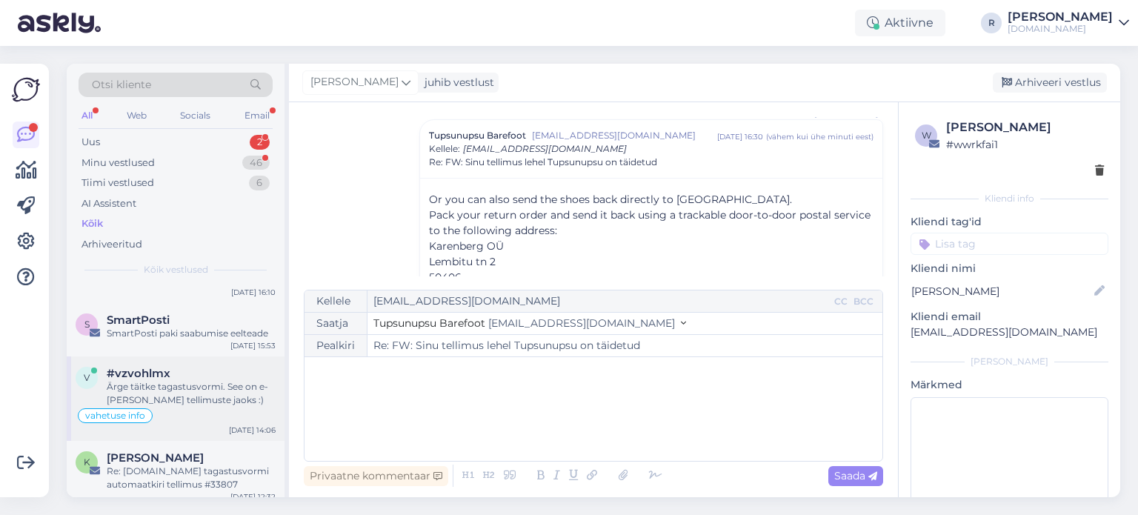
click at [178, 380] on div "Ärge täitke tagastusvormi. See on e-[PERSON_NAME] tellimuste jaoks :)" at bounding box center [191, 393] width 169 height 27
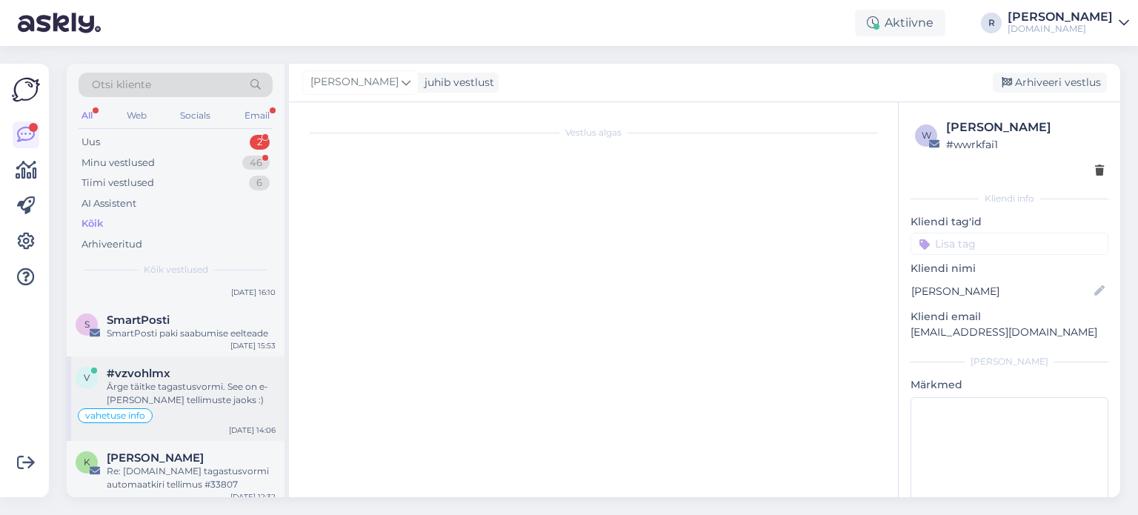
scroll to position [1612, 0]
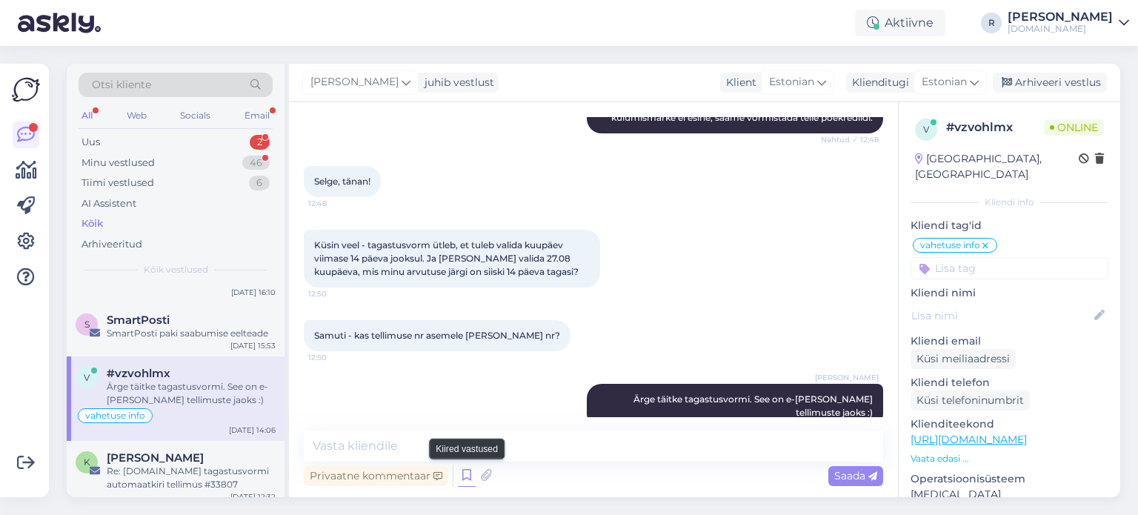
click at [469, 475] on icon at bounding box center [467, 476] width 18 height 22
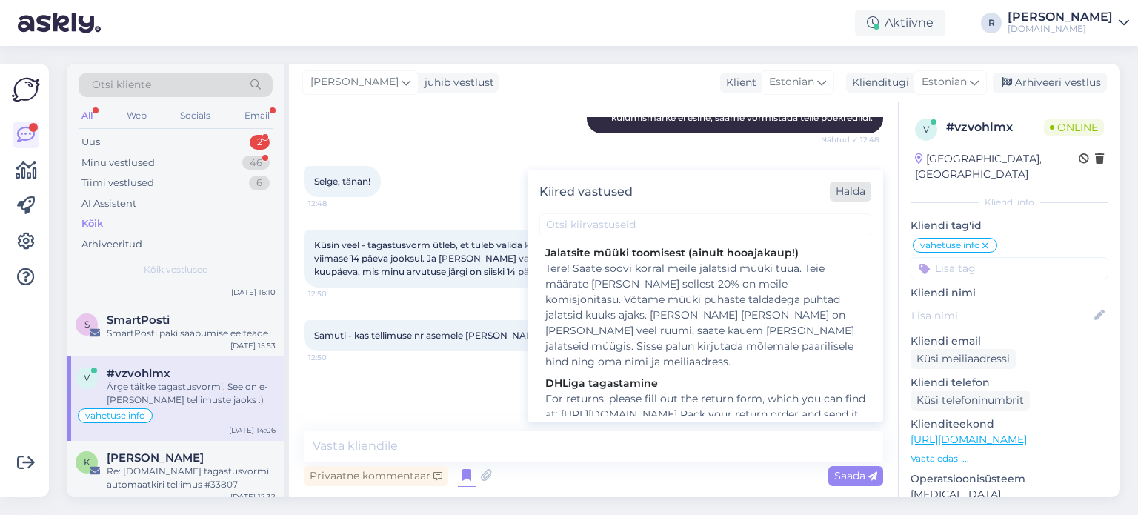
click at [845, 193] on div "Halda" at bounding box center [850, 192] width 41 height 20
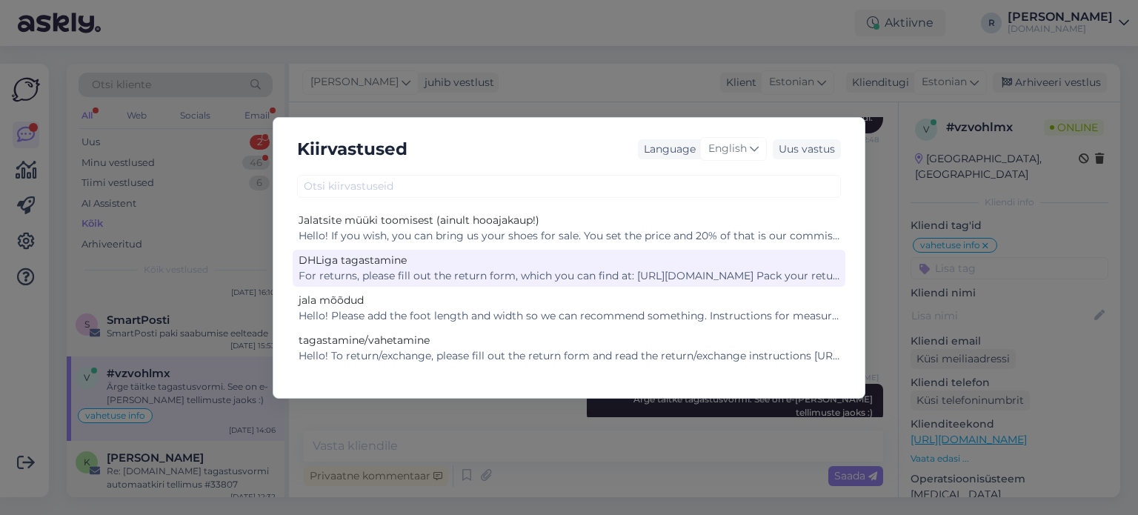
click at [445, 275] on div "For returns, please fill out the return form, which you can find at: [URL][DOMA…" at bounding box center [569, 276] width 541 height 16
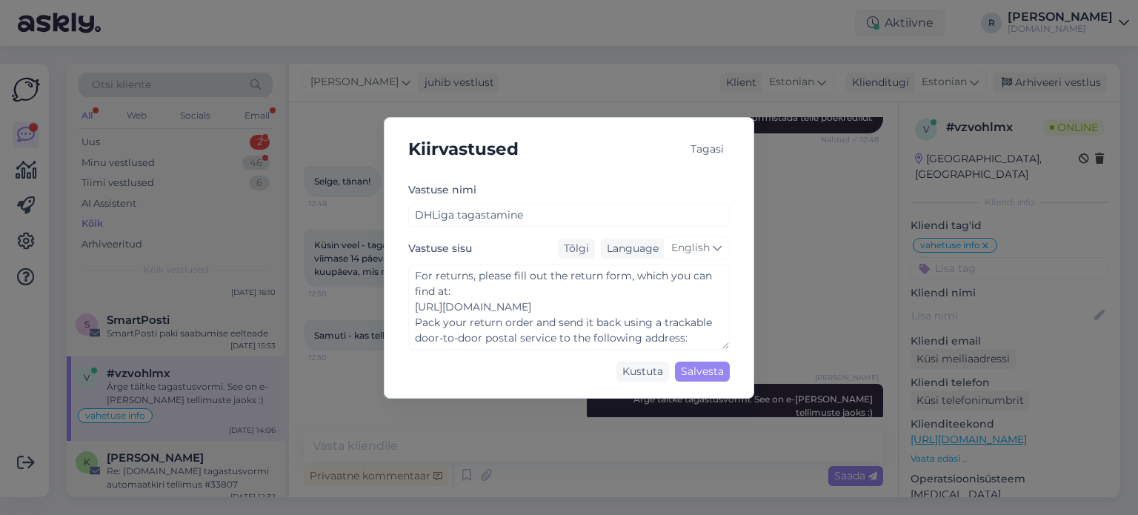
scroll to position [74, 0]
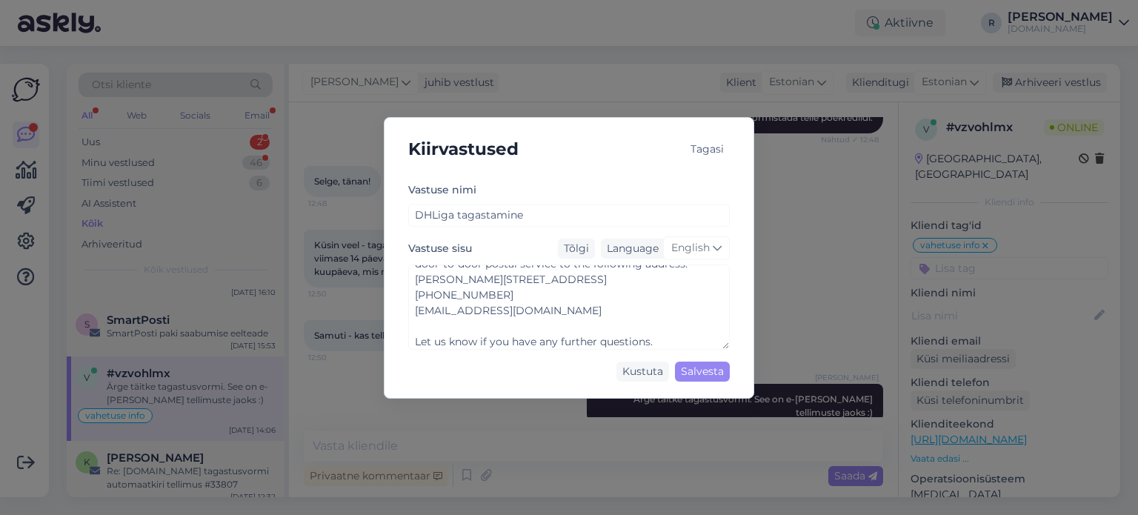
click at [717, 150] on div "Tagasi" at bounding box center [707, 149] width 45 height 20
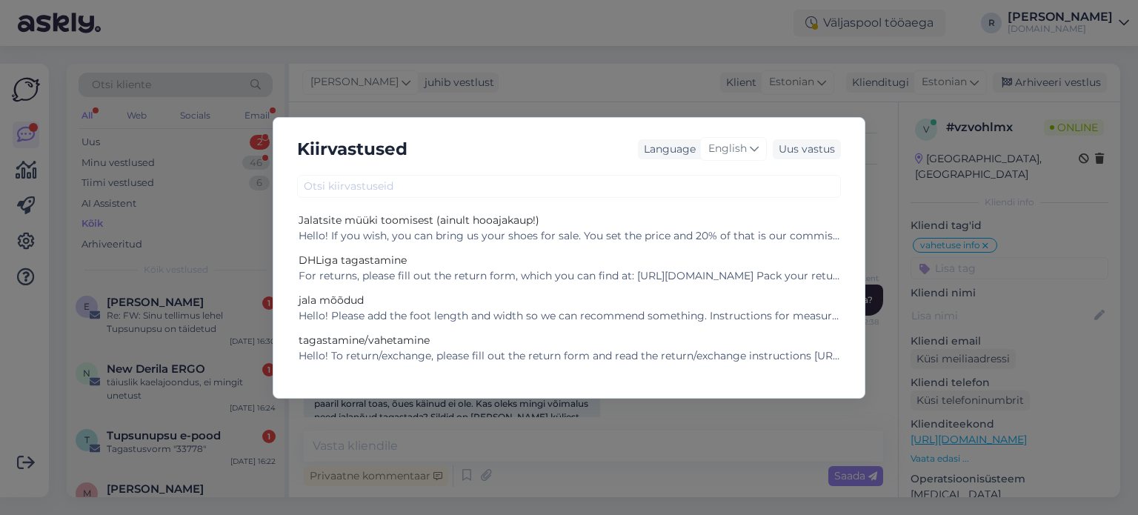
scroll to position [1612, 0]
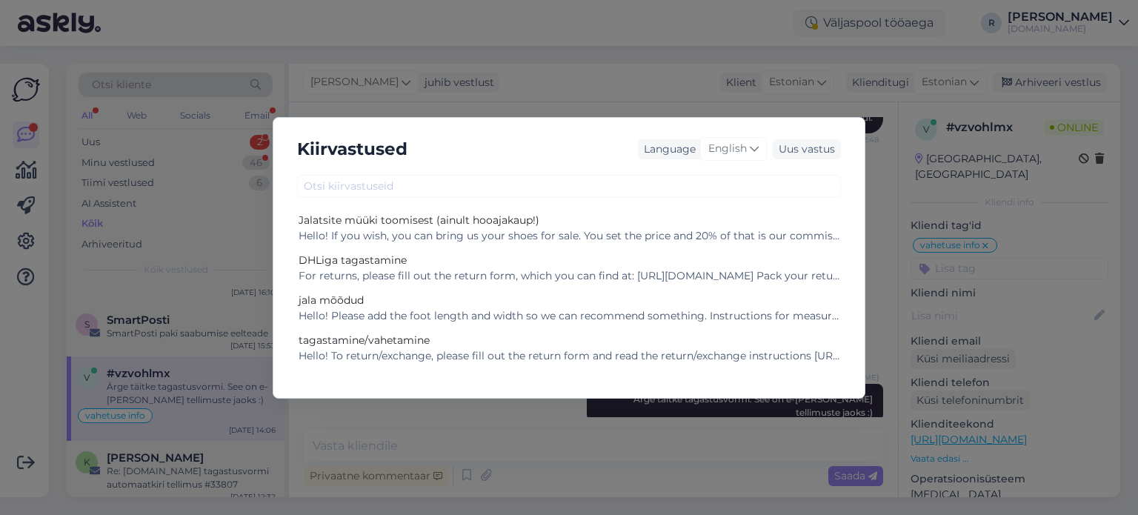
click at [591, 78] on div "Kiirvastused Language English Uus vastus Jalatsite müüki toomisest (ainult hooa…" at bounding box center [569, 257] width 1138 height 515
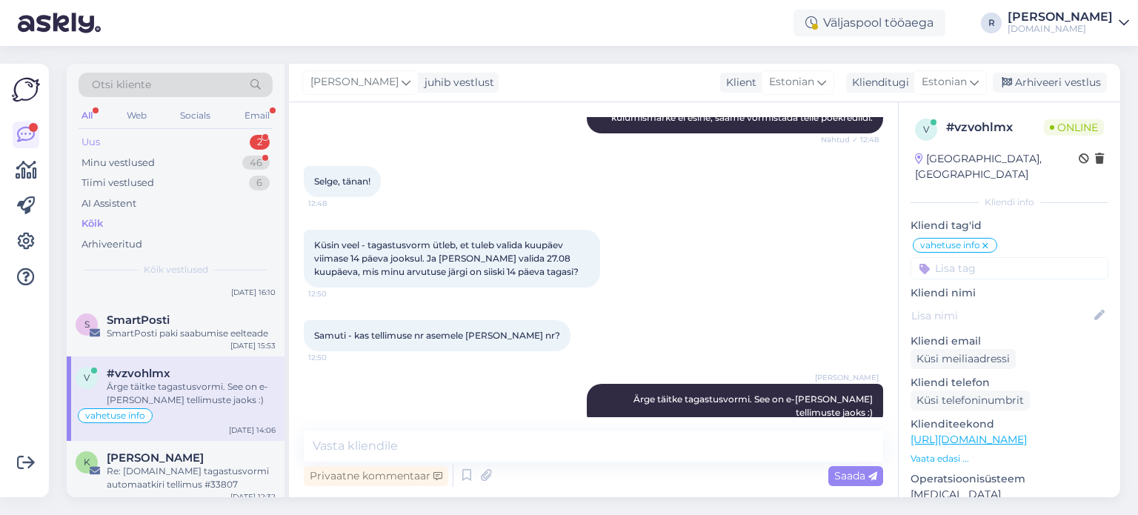
click at [110, 142] on div "Uus 2" at bounding box center [176, 142] width 194 height 21
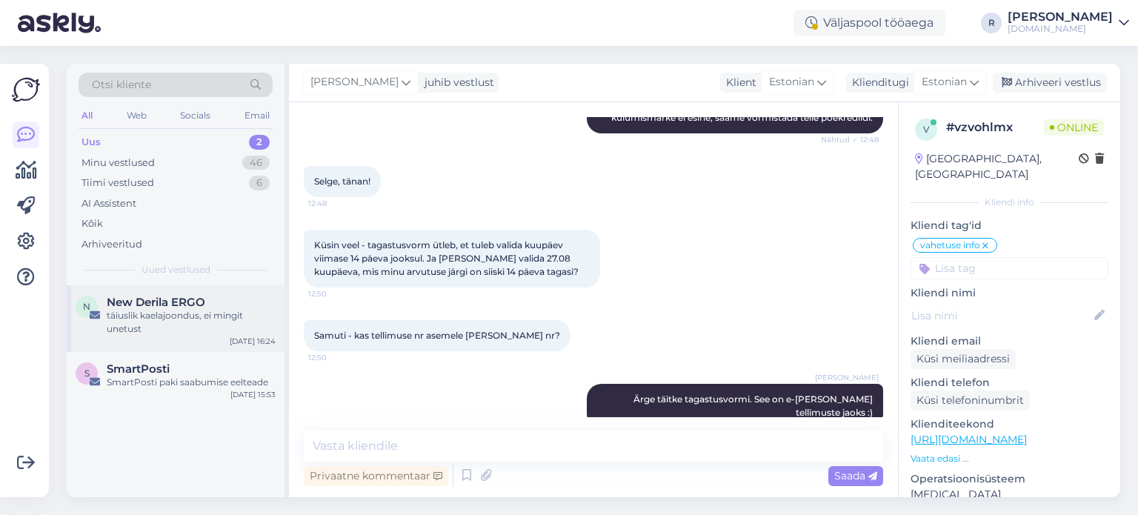
click at [195, 309] on div "täiuslik kaelajoondus, ei mingit unetust" at bounding box center [191, 322] width 169 height 27
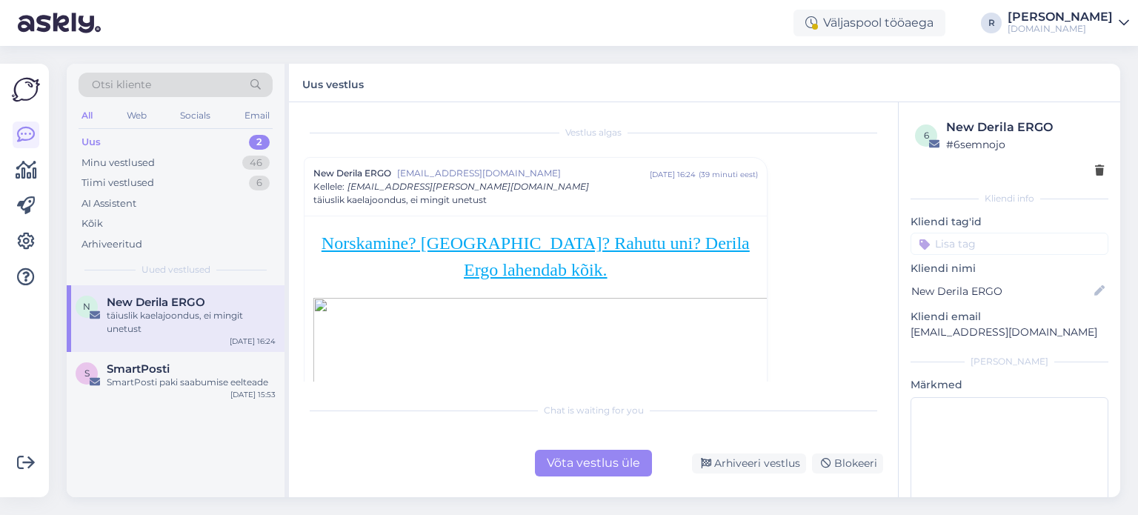
click at [1093, 170] on div "6 New Derila ERGO # 6semnojo" at bounding box center [1009, 148] width 198 height 69
click at [1095, 171] on icon at bounding box center [1099, 171] width 9 height 10
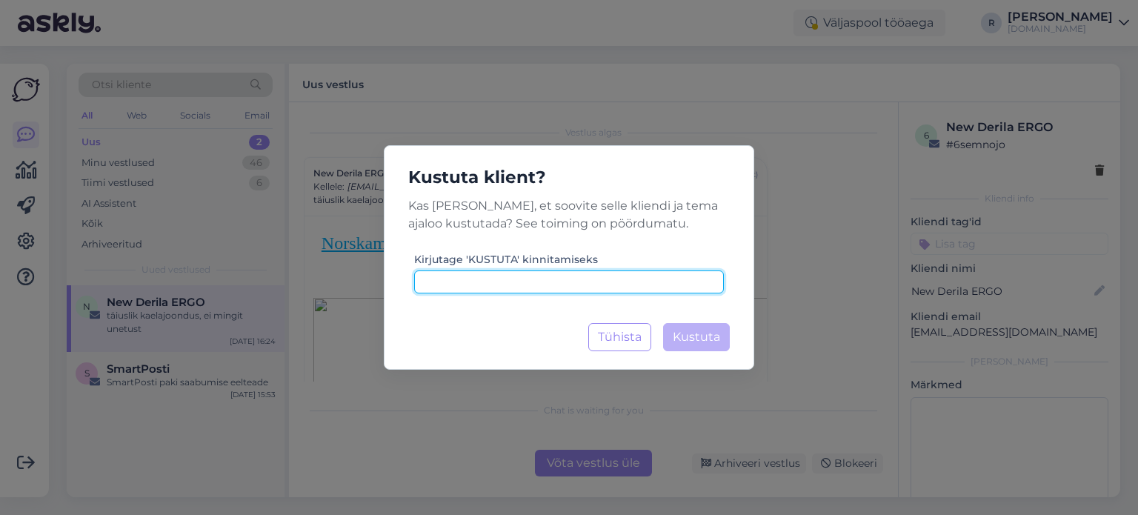
click at [533, 279] on input at bounding box center [569, 281] width 310 height 23
type input "kustuta"
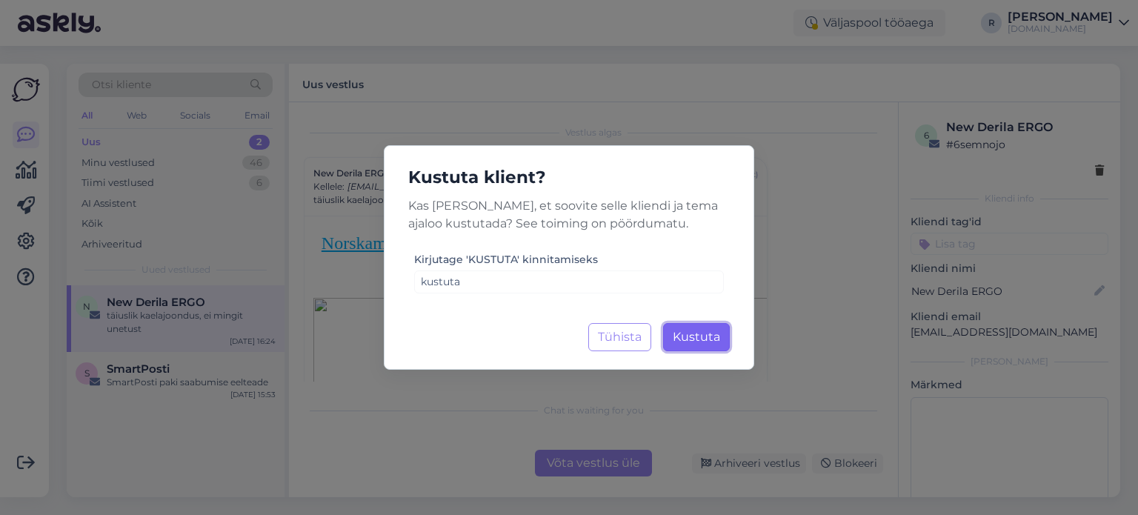
click at [693, 333] on span "Kustuta" at bounding box center [696, 337] width 47 height 14
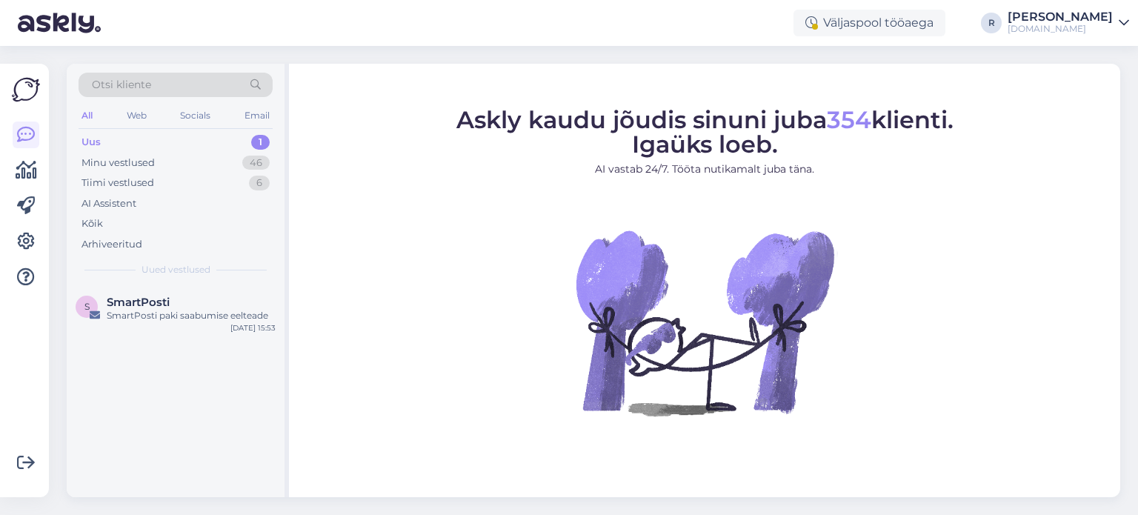
click at [92, 108] on div "All" at bounding box center [87, 115] width 17 height 19
click at [104, 222] on div "Kõik" at bounding box center [176, 223] width 194 height 21
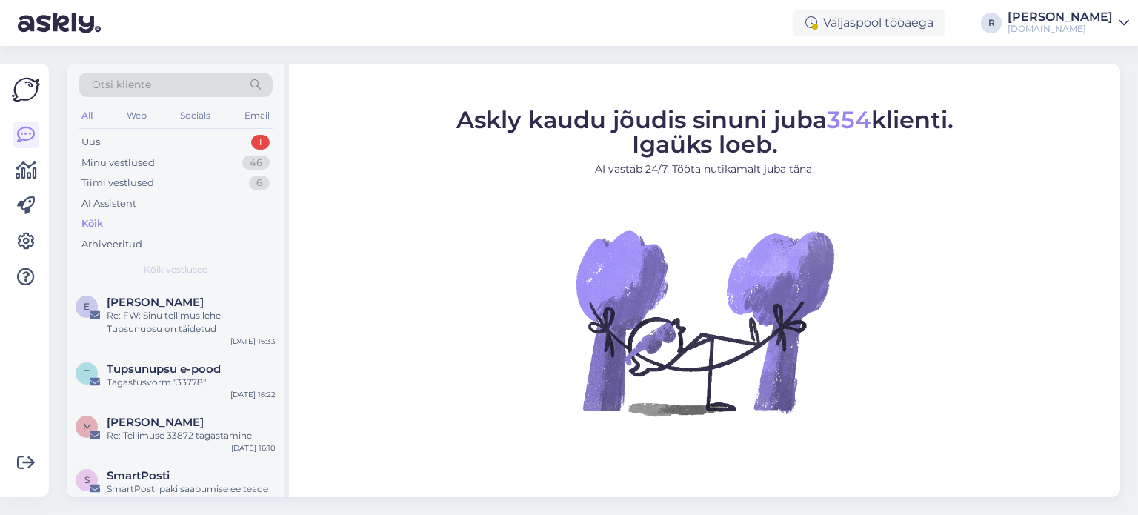
click at [95, 224] on div "Kõik" at bounding box center [91, 223] width 21 height 15
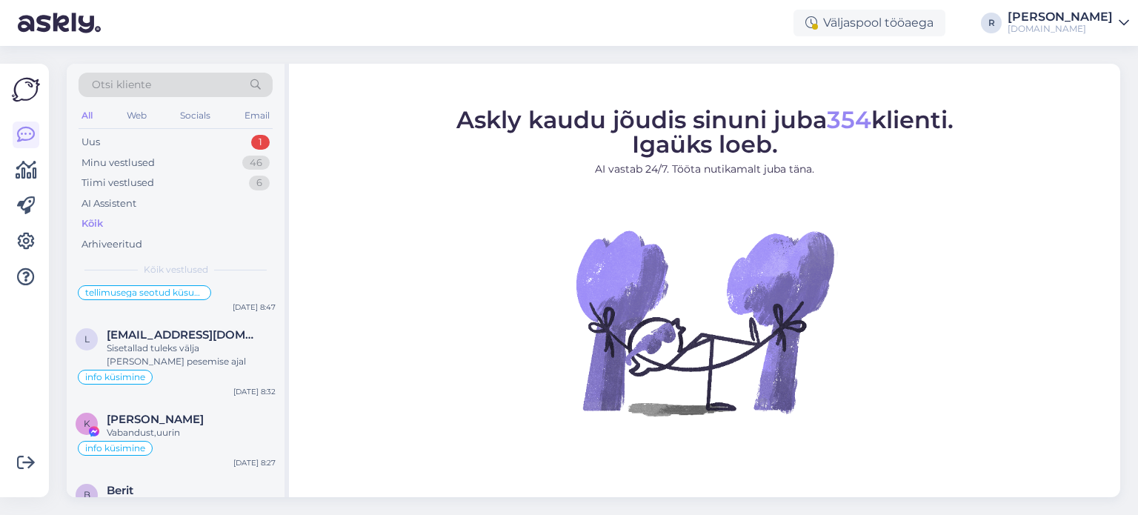
scroll to position [815, 0]
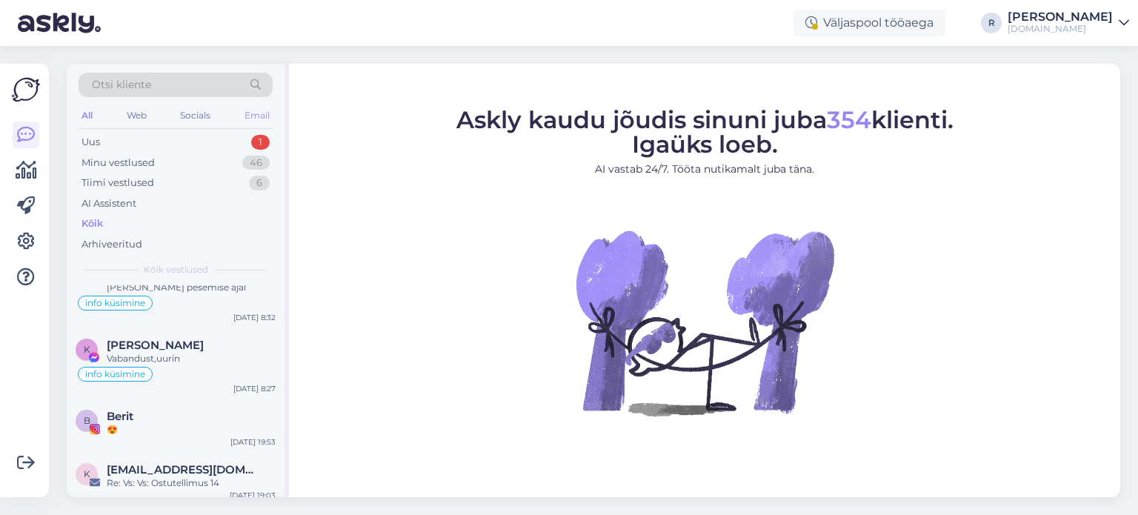
click at [255, 115] on div "Email" at bounding box center [257, 115] width 31 height 19
